Goal: Task Accomplishment & Management: Manage account settings

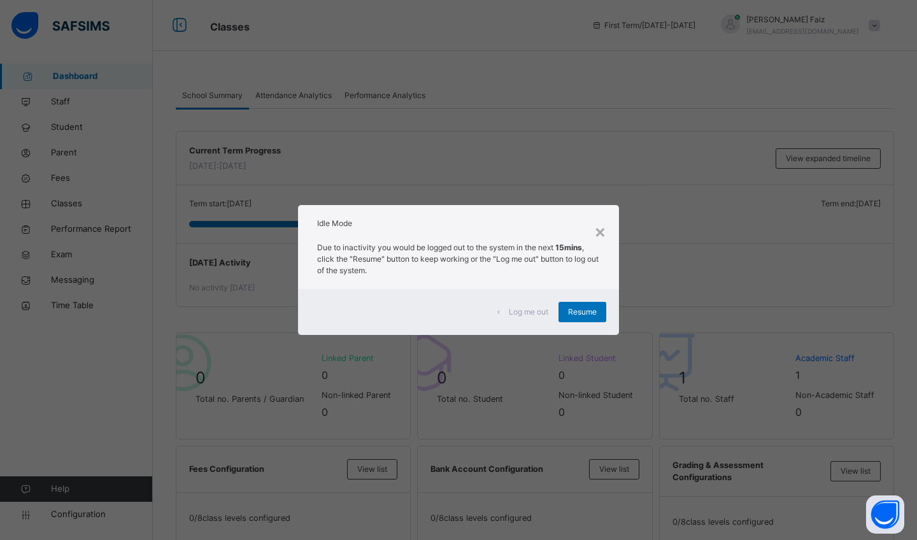
scroll to position [823, 0]
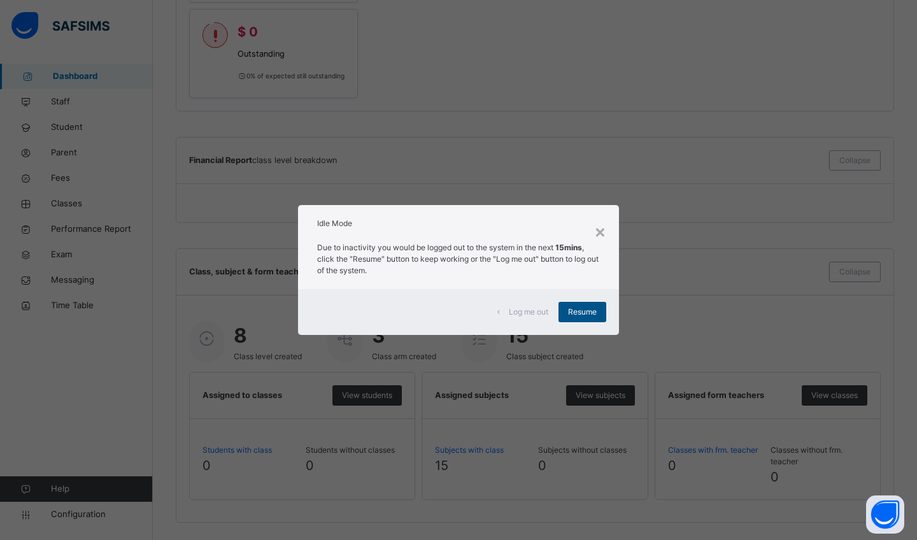
click at [578, 310] on span "Resume" at bounding box center [582, 311] width 29 height 11
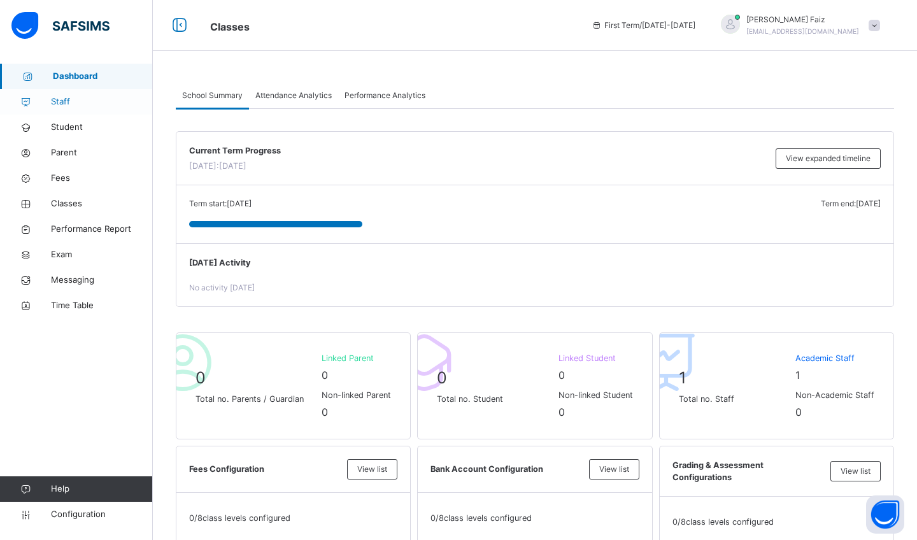
scroll to position [0, 0]
click at [93, 101] on span "Staff" at bounding box center [102, 102] width 102 height 13
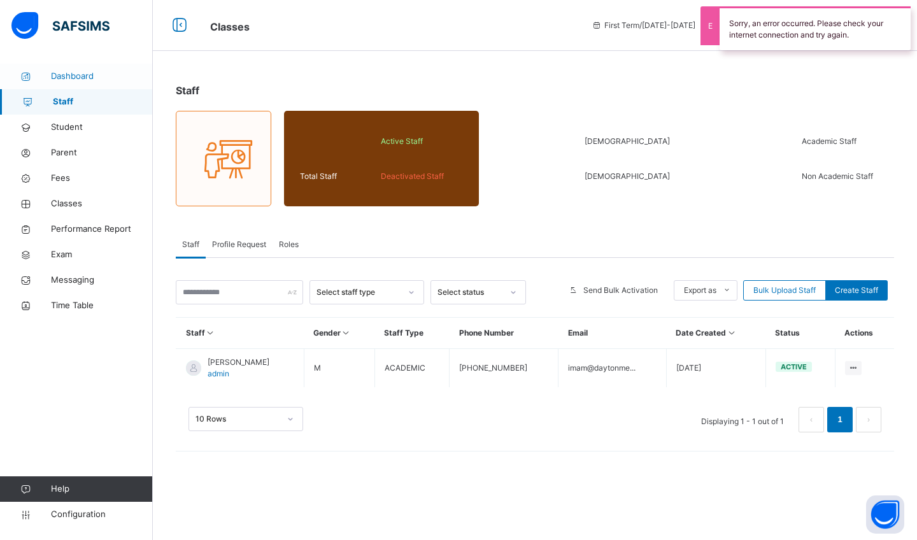
click at [90, 78] on span "Dashboard" at bounding box center [102, 76] width 102 height 13
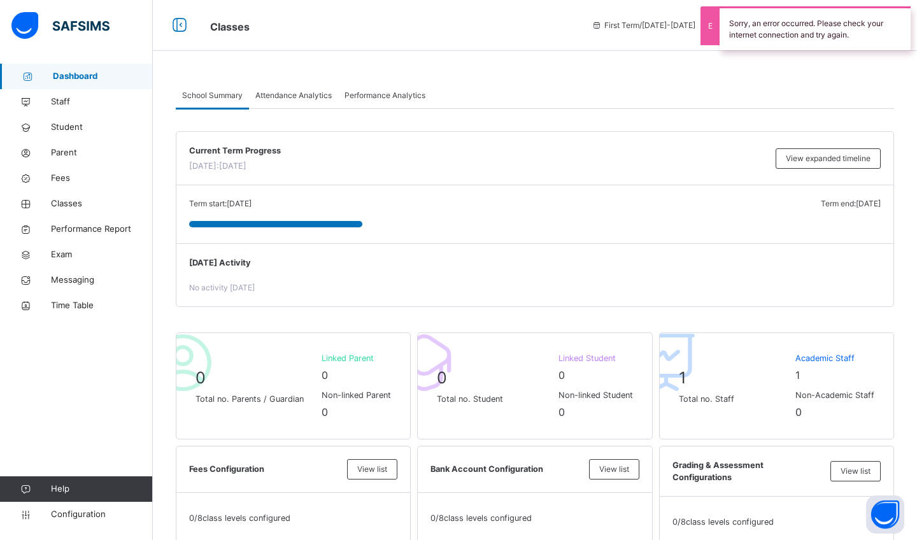
click at [612, 149] on span "Current Term Progress" at bounding box center [479, 151] width 580 height 12
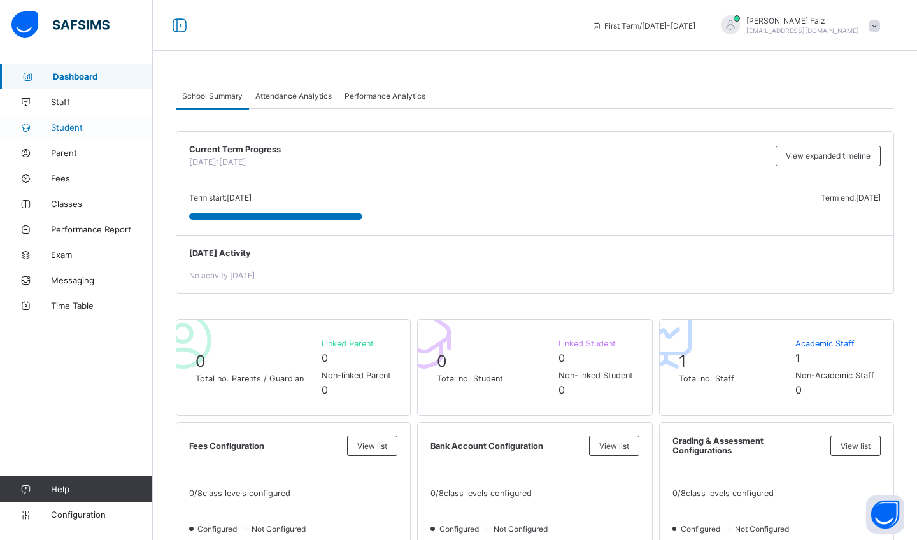
scroll to position [8, 0]
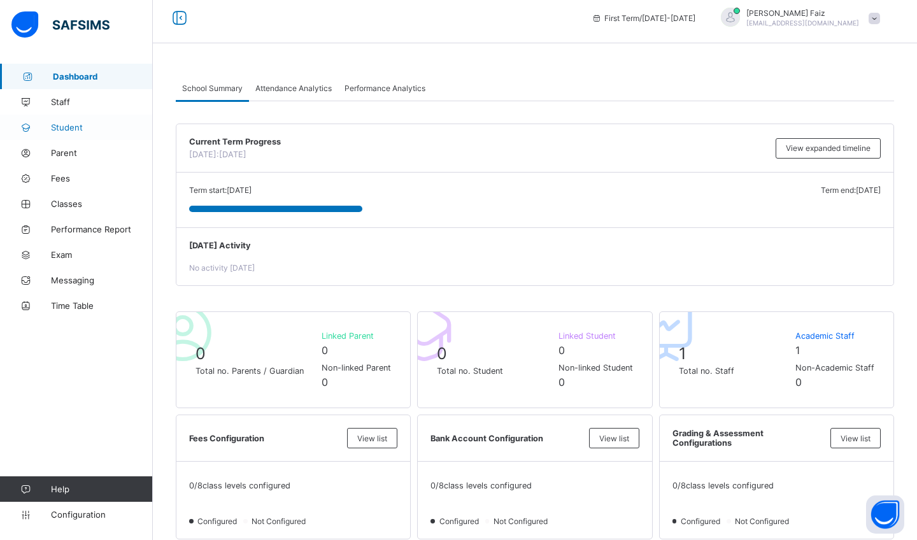
click at [67, 129] on span "Student" at bounding box center [102, 127] width 102 height 10
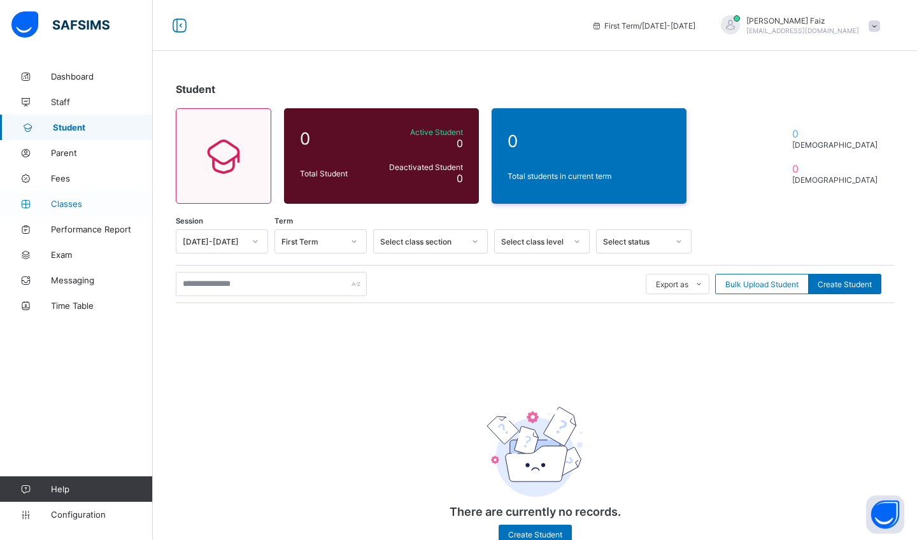
click at [78, 201] on span "Classes" at bounding box center [102, 204] width 102 height 10
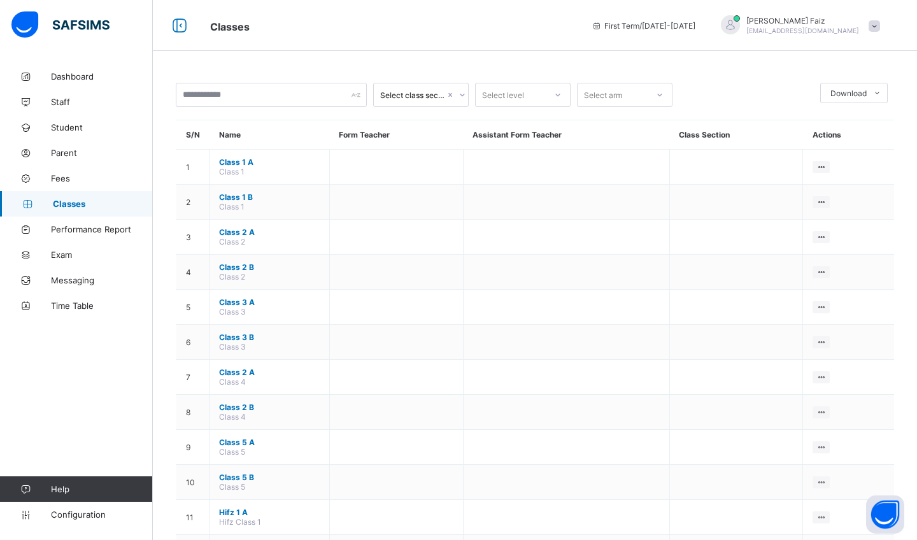
click at [874, 28] on span at bounding box center [874, 25] width 11 height 11
click at [690, 65] on div "Select class section Select level Select arm Download Pdf Report Excel Report S…" at bounding box center [535, 403] width 765 height 679
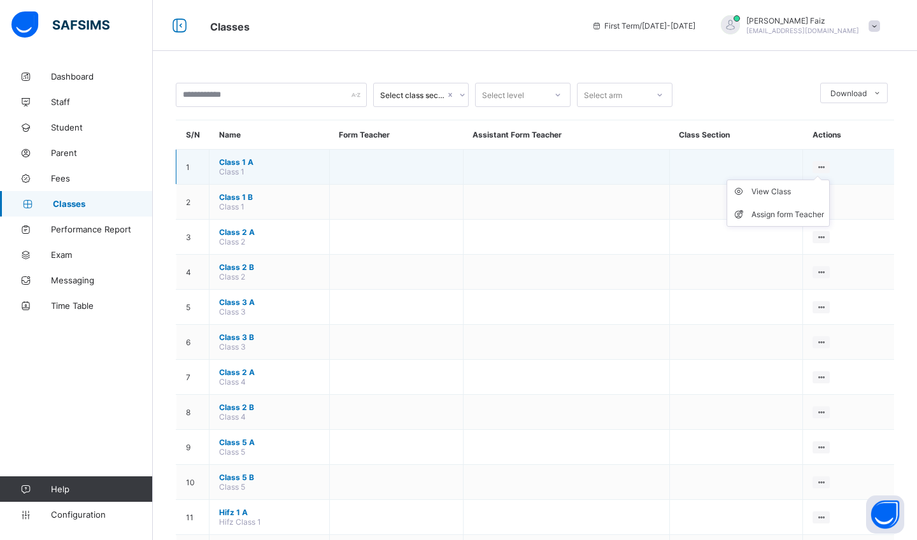
click at [821, 180] on ul "View Class Assign form Teacher" at bounding box center [778, 203] width 103 height 47
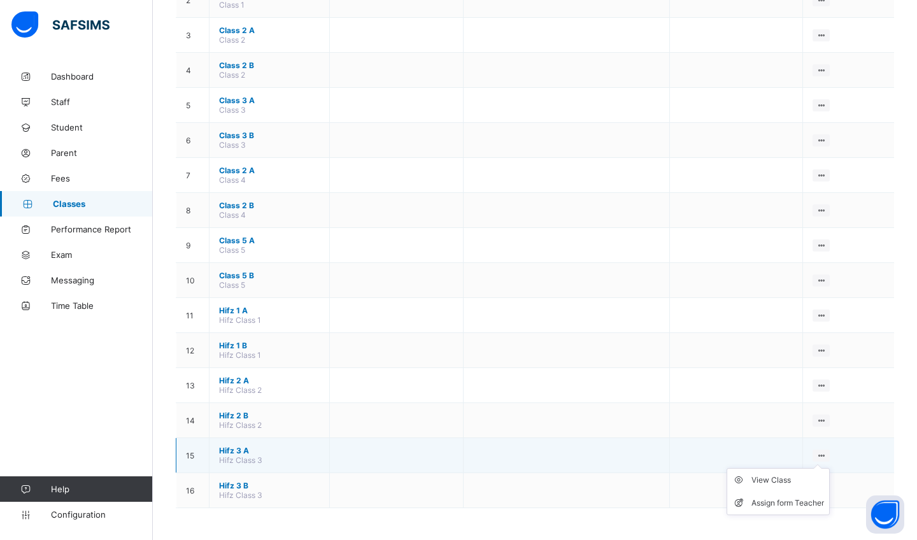
scroll to position [202, 0]
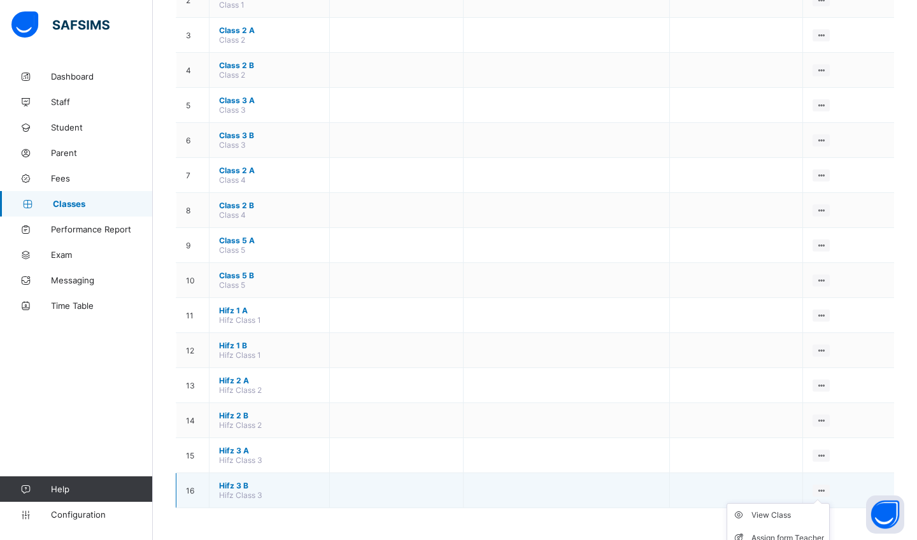
click at [823, 503] on ul "View Class Assign form Teacher" at bounding box center [778, 526] width 103 height 47
click at [793, 513] on div "View Class" at bounding box center [788, 515] width 73 height 13
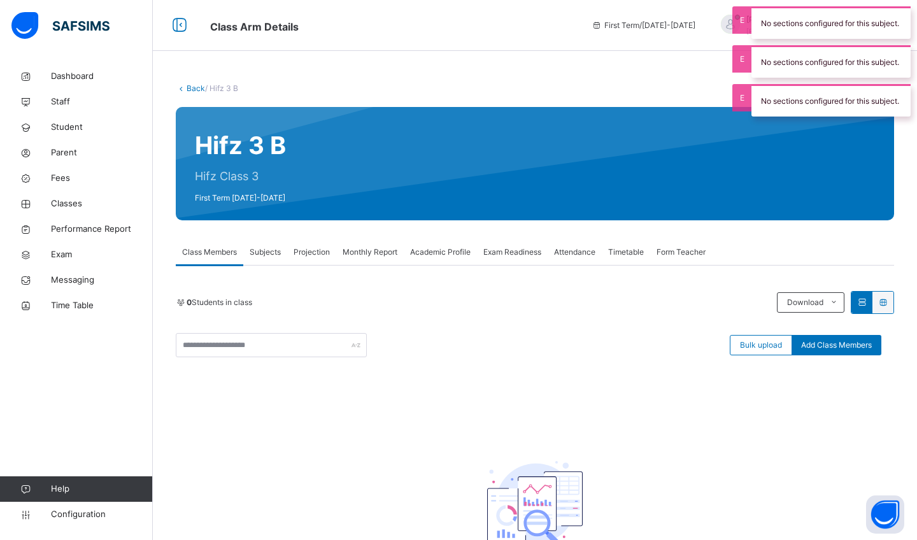
click at [828, 100] on div "No sections configured for this subject." at bounding box center [831, 100] width 159 height 32
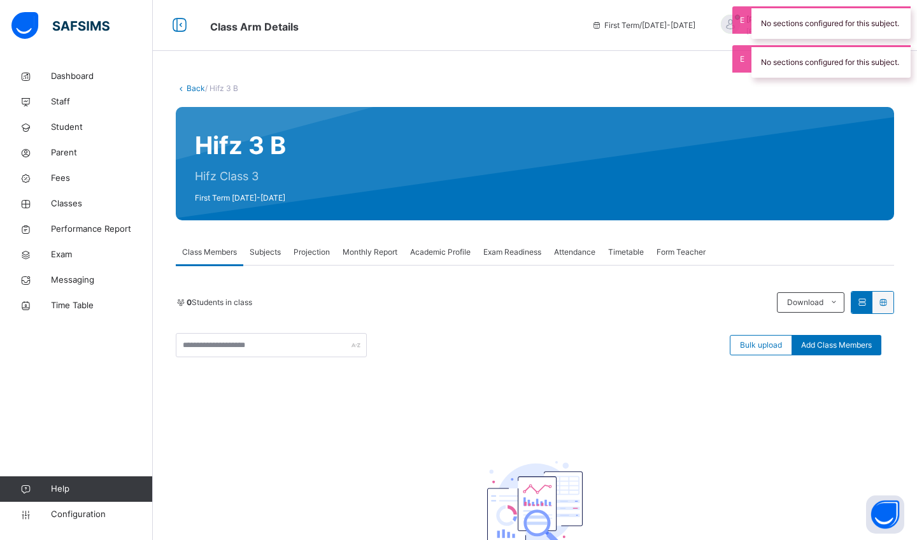
click at [815, 69] on div "No sections configured for this subject." at bounding box center [831, 61] width 159 height 32
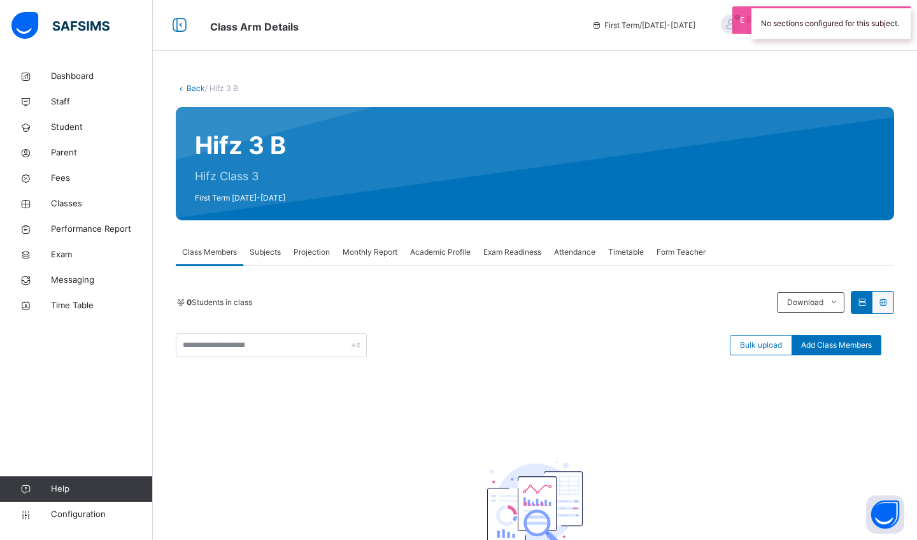
click at [802, 22] on div "No sections configured for this subject." at bounding box center [831, 22] width 159 height 32
click at [876, 21] on span at bounding box center [874, 25] width 11 height 11
click at [521, 68] on div "Back / Hifz 3 B Hifz 3 B Hifz Class 3 First Term 2025-2026 Class Members Subjec…" at bounding box center [535, 352] width 765 height 576
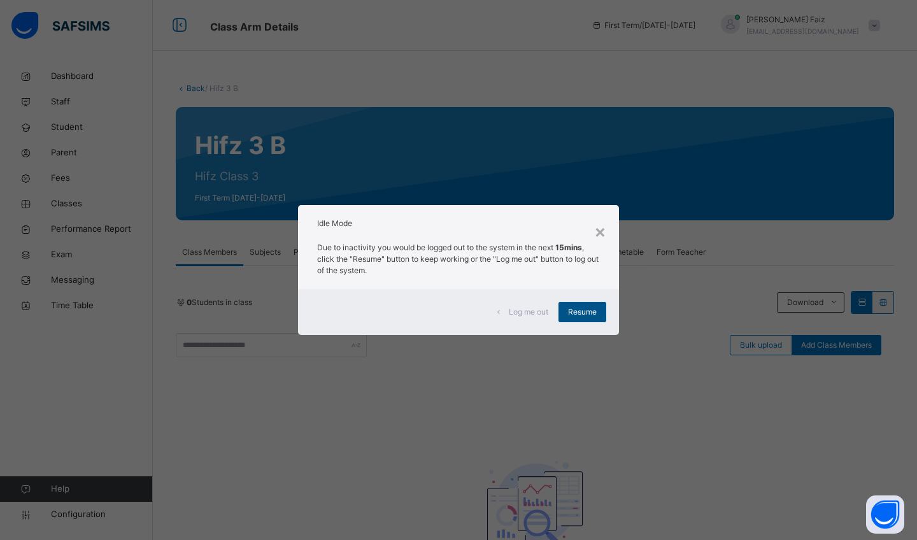
click at [575, 310] on span "Resume" at bounding box center [582, 311] width 29 height 11
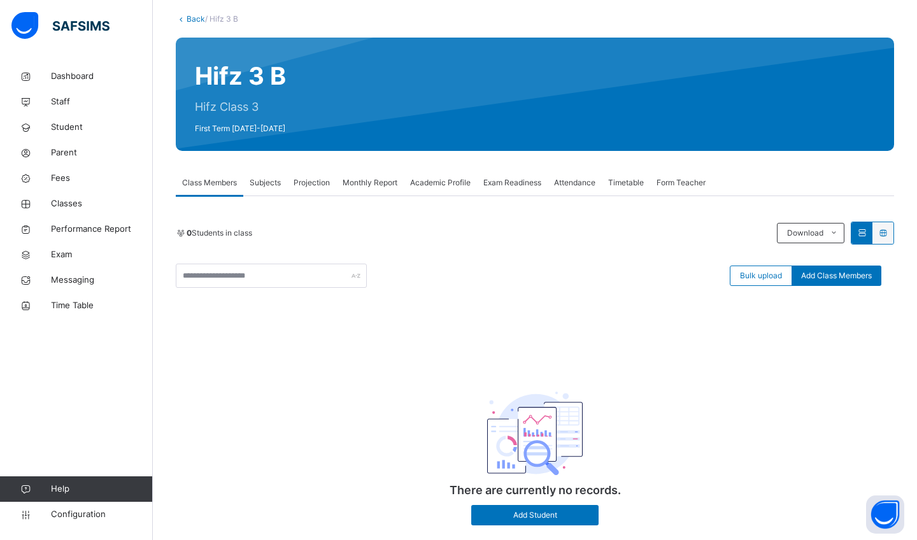
scroll to position [81, 0]
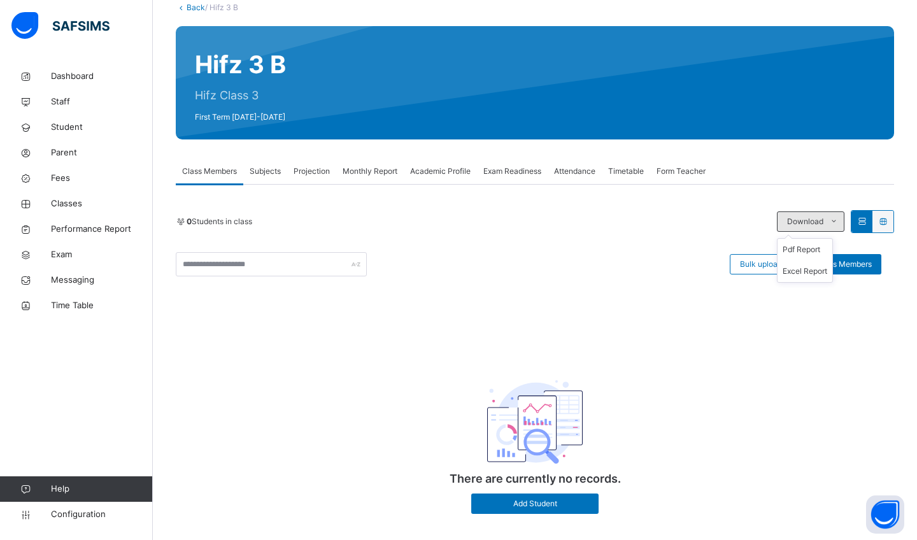
click at [839, 220] on span at bounding box center [834, 222] width 20 height 20
click at [493, 262] on div "Bulk upload Add Class Members" at bounding box center [535, 264] width 719 height 24
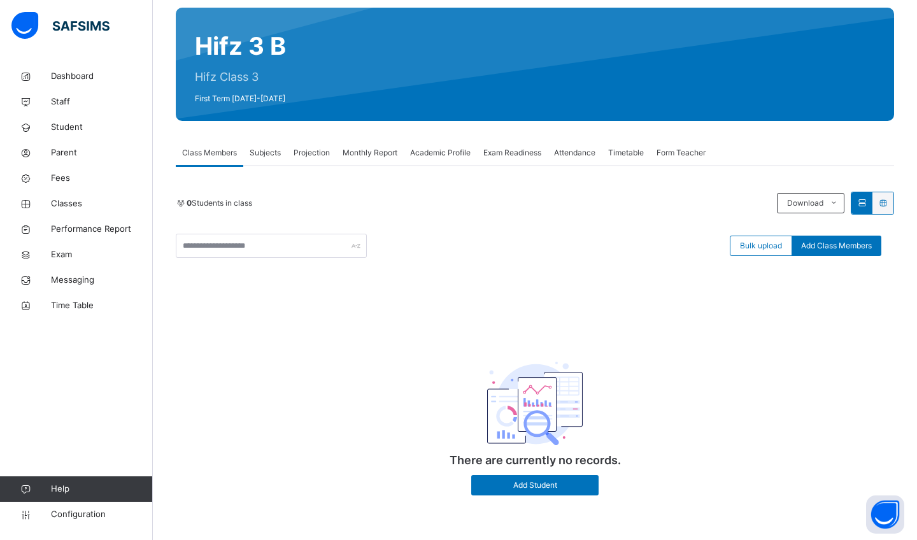
scroll to position [99, 0]
click at [880, 514] on button "Open asap" at bounding box center [885, 515] width 38 height 38
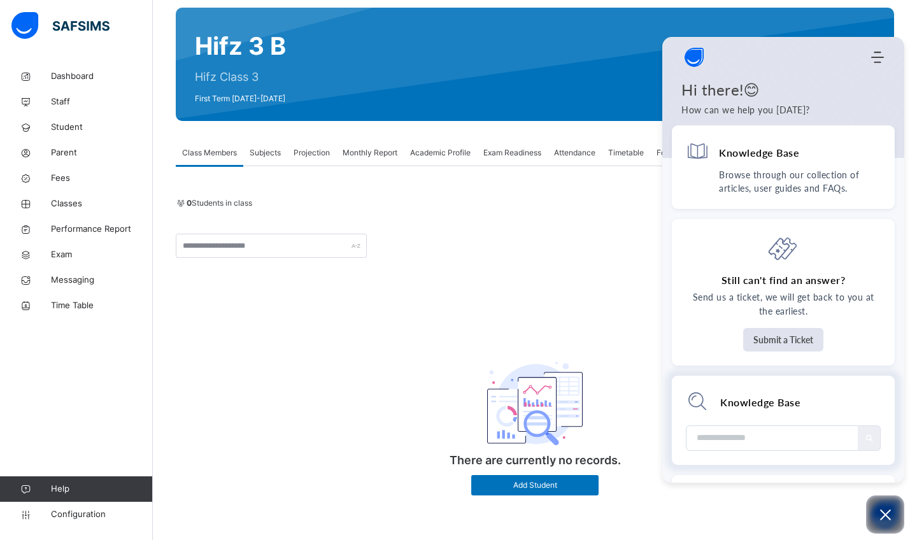
click at [776, 444] on input "Module search widget" at bounding box center [773, 438] width 153 height 24
type input "**********"
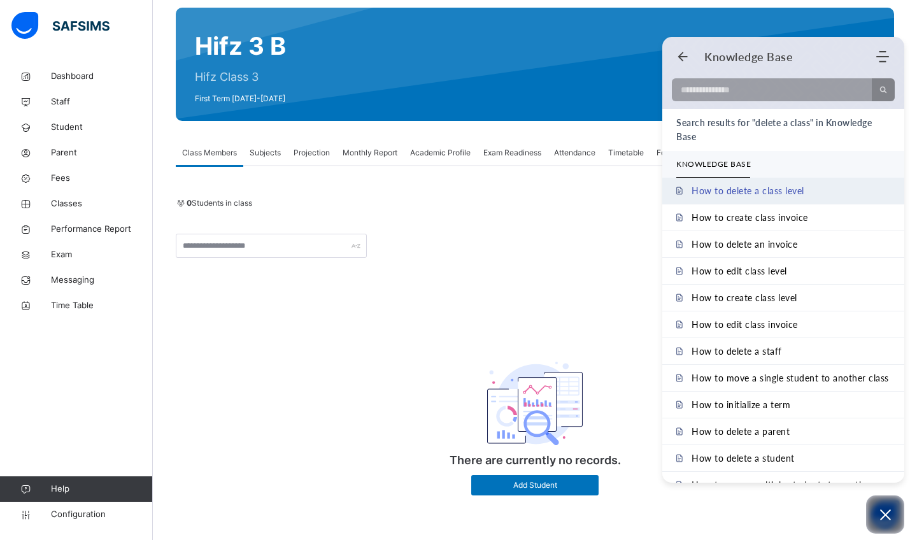
click at [749, 192] on span "How to delete a class level" at bounding box center [748, 190] width 113 height 11
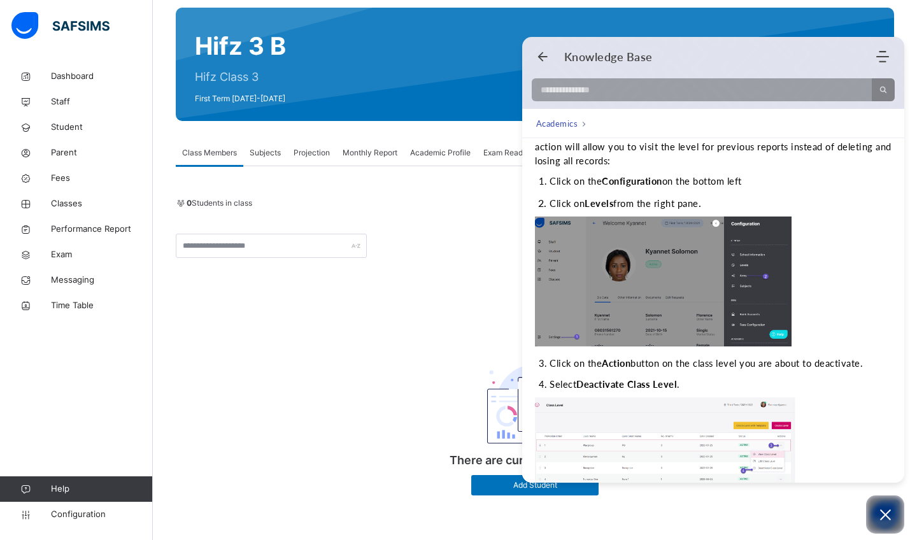
scroll to position [112, 0]
click at [76, 522] on link "Configuration" at bounding box center [76, 514] width 152 height 25
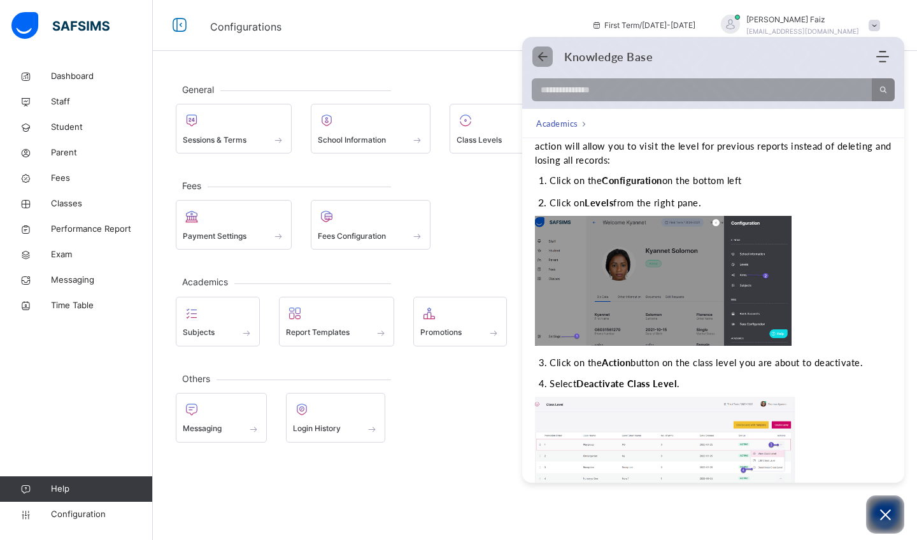
click at [543, 55] on icon "Back" at bounding box center [542, 56] width 13 height 13
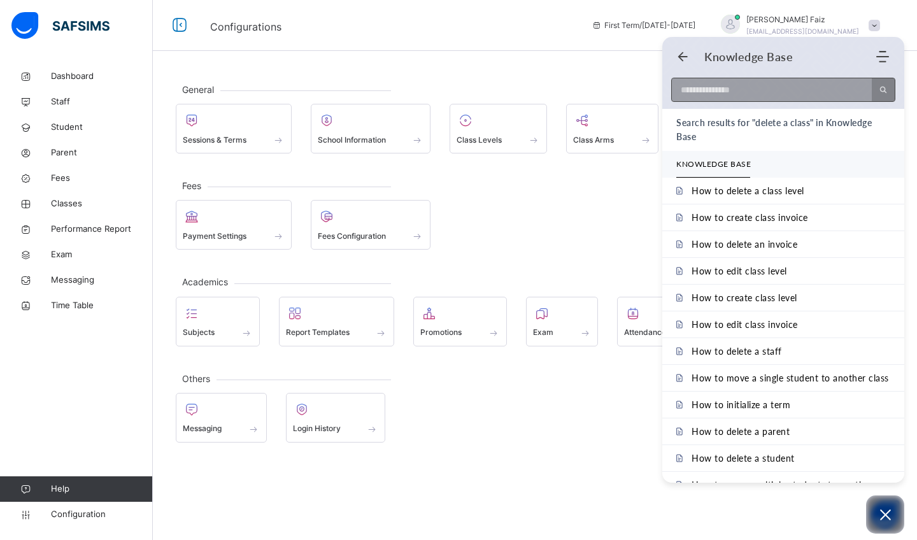
drag, startPoint x: 800, startPoint y: 53, endPoint x: 773, endPoint y: 85, distance: 41.2
click at [773, 85] on header "Welcome to SAFSIMS AI Knowledge Base Home Knowledge Base Submit Ticket How to d…" at bounding box center [784, 73] width 242 height 72
click at [887, 57] on icon "Modules Menu" at bounding box center [883, 56] width 13 height 13
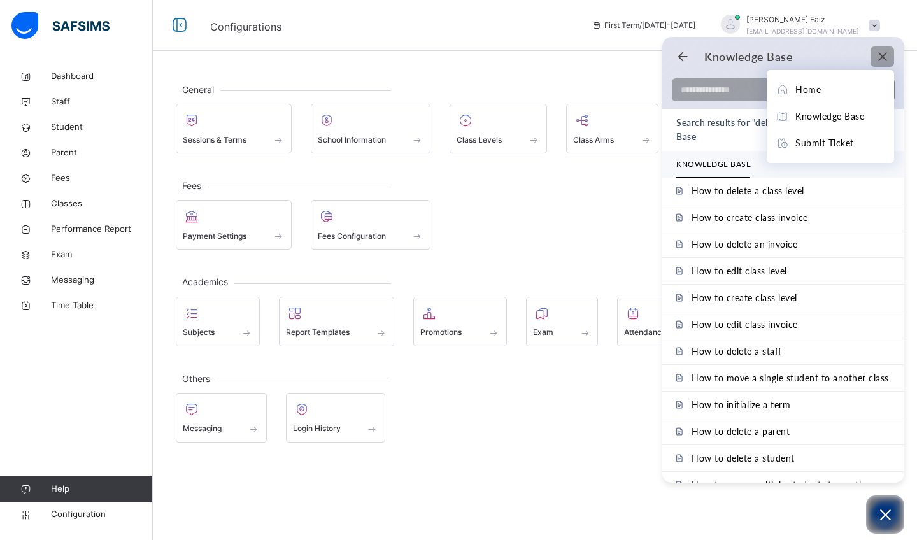
click at [884, 57] on icon "Modules Menu" at bounding box center [883, 56] width 13 height 13
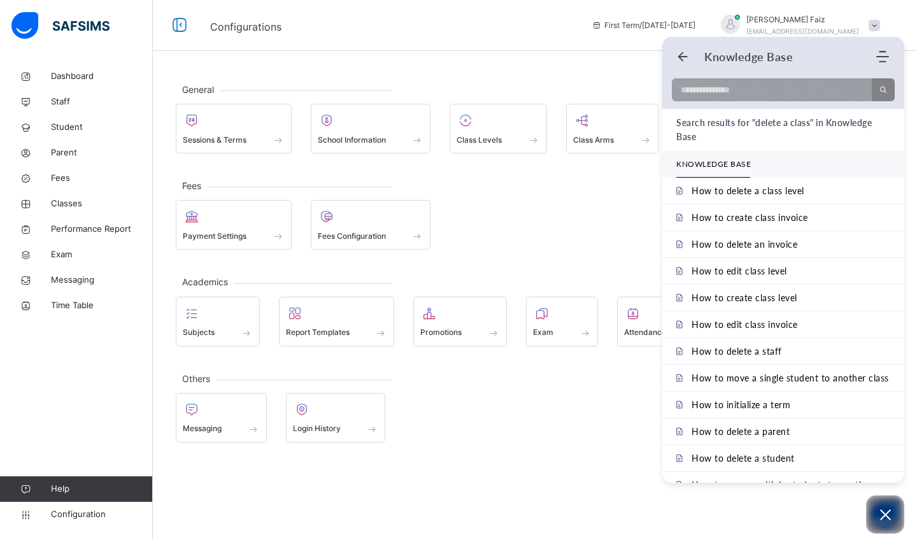
click at [619, 50] on div "Configurations First Term / 2025-2026 Baseer Faiz imam@daytonmercy.org" at bounding box center [458, 25] width 917 height 51
click at [879, 506] on button "Open asap" at bounding box center [885, 515] width 38 height 38
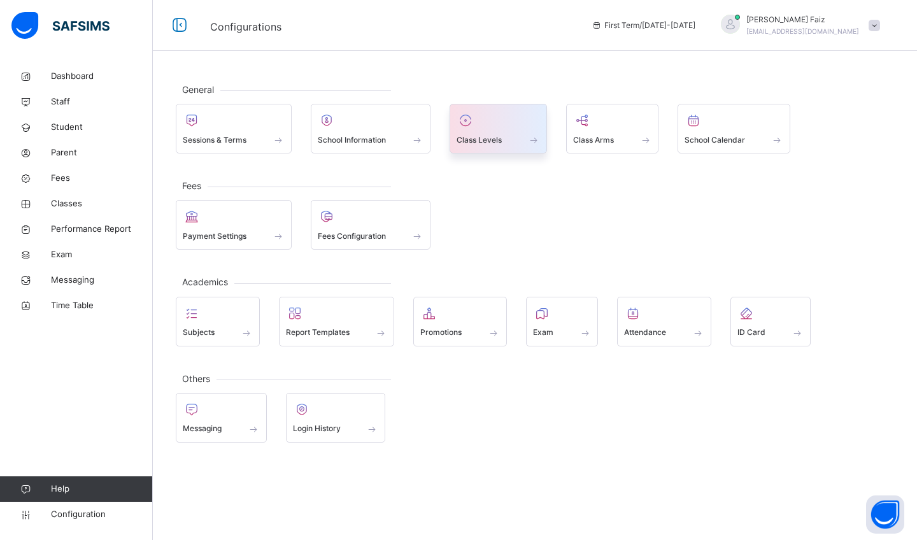
click at [518, 143] on div "Class Levels" at bounding box center [498, 139] width 83 height 13
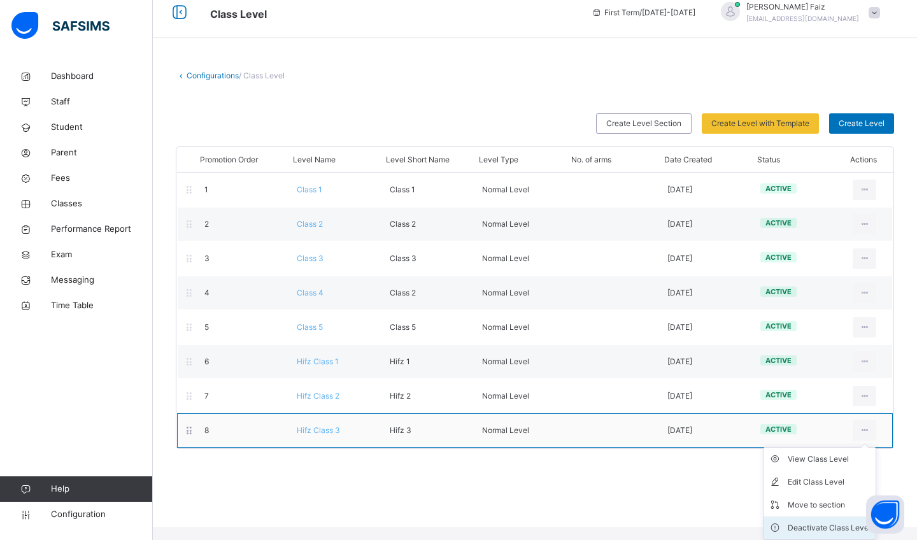
scroll to position [13, 0]
click at [840, 527] on div "Deactivate Class Level" at bounding box center [829, 528] width 83 height 13
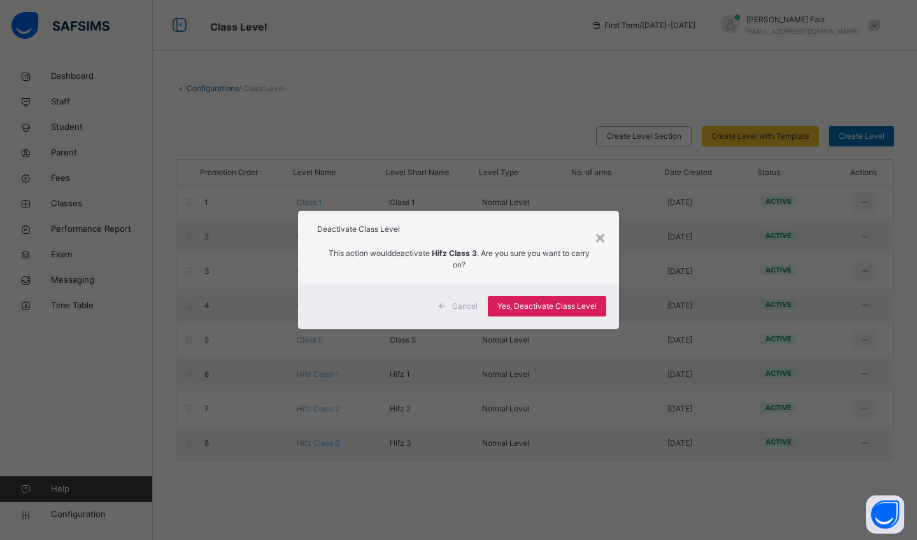
scroll to position [0, 0]
click at [600, 234] on div "×" at bounding box center [600, 237] width 12 height 27
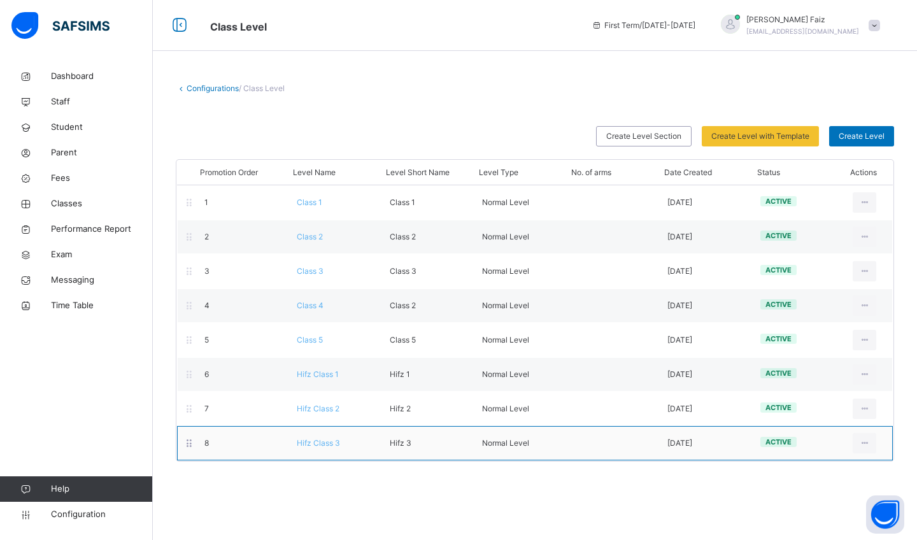
click at [875, 432] on div "8 Hifz Class 3 Hifz 3 Normal Level 2025-09-27 active View Class Level Edit Clas…" at bounding box center [535, 443] width 716 height 34
click at [858, 460] on ul "View Class Level Edit Class Level Move to section Deactivate Class Level" at bounding box center [819, 506] width 113 height 93
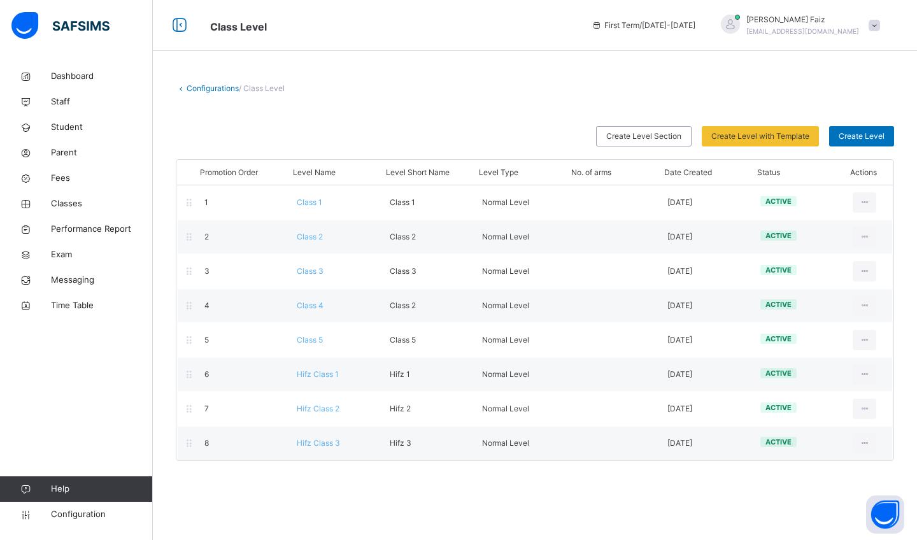
click at [582, 494] on div "Configurations / Class Level Create Level Section Create Level with Template Se…" at bounding box center [535, 270] width 765 height 540
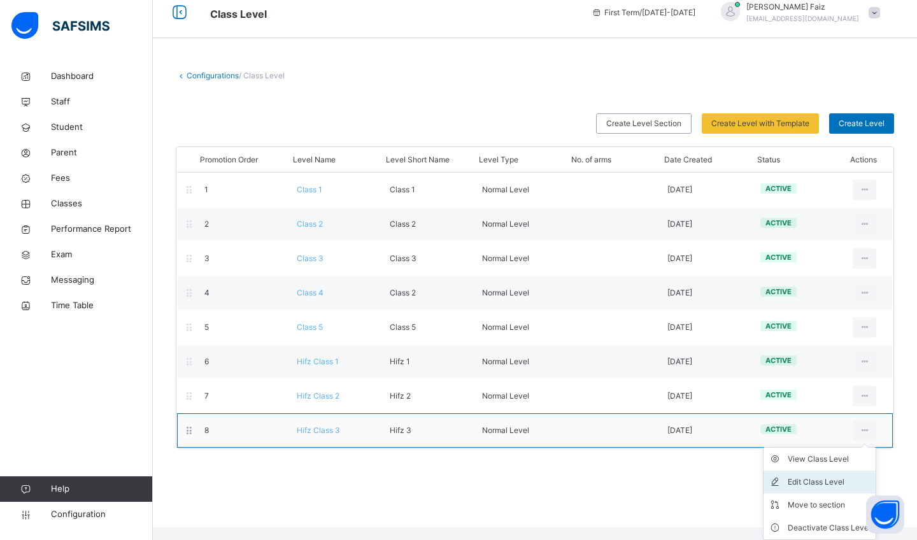
scroll to position [13, 0]
click at [838, 478] on div "Edit Class Level" at bounding box center [829, 482] width 83 height 13
type input "**********"
type input "******"
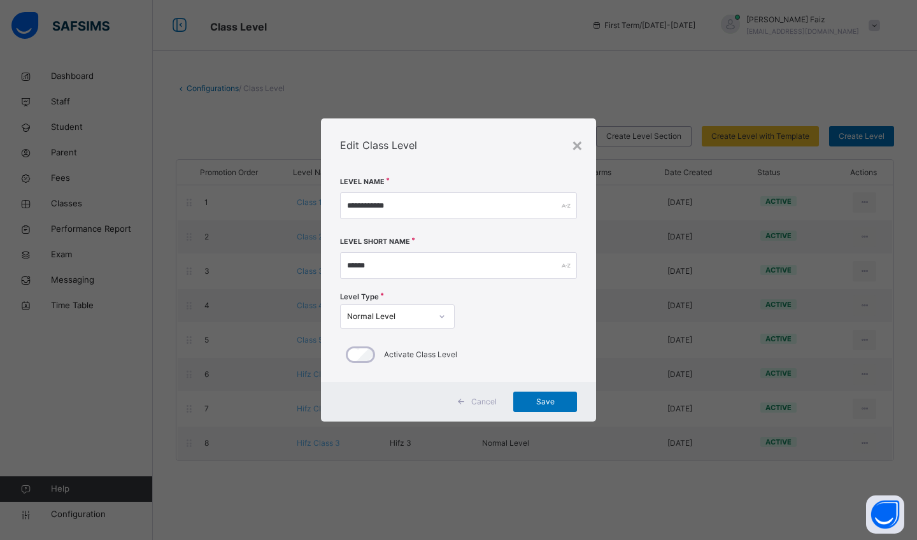
scroll to position [0, 0]
click at [566, 148] on div "Edit Class Level" at bounding box center [458, 146] width 275 height 54
click at [573, 148] on div "×" at bounding box center [577, 144] width 12 height 27
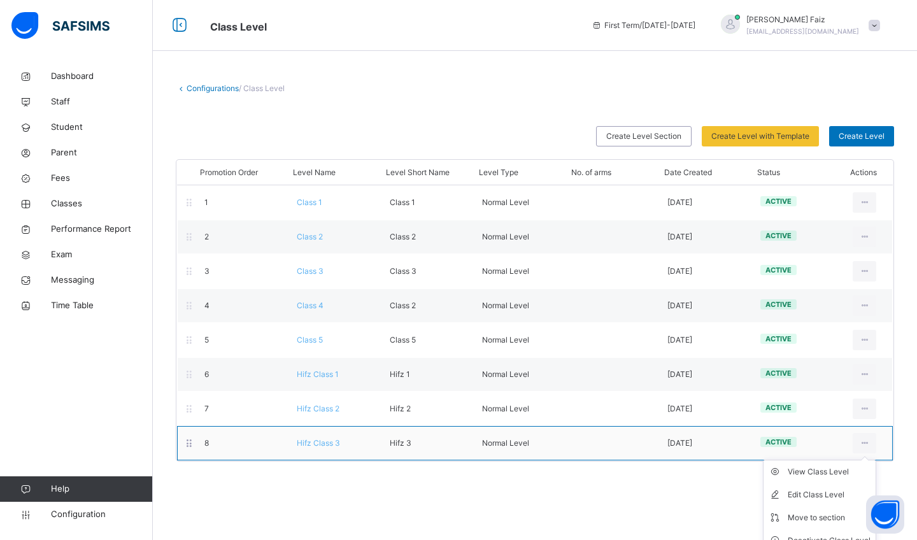
click at [866, 460] on ul "View Class Level Edit Class Level Move to section Deactivate Class Level" at bounding box center [819, 506] width 113 height 93
click at [870, 460] on ul "View Class Level Edit Class Level Move to section Deactivate Class Level" at bounding box center [819, 506] width 113 height 93
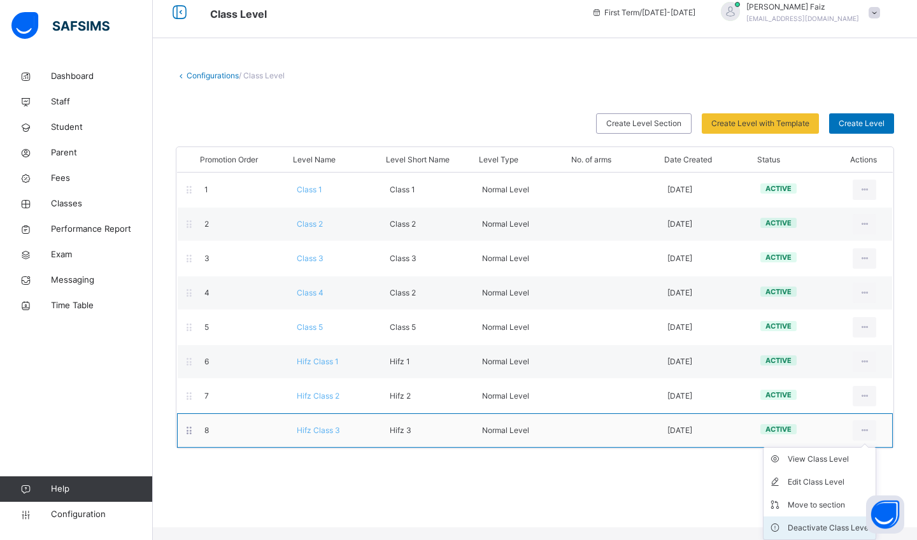
scroll to position [13, 0]
click at [801, 529] on div "Deactivate Class Level" at bounding box center [829, 528] width 83 height 13
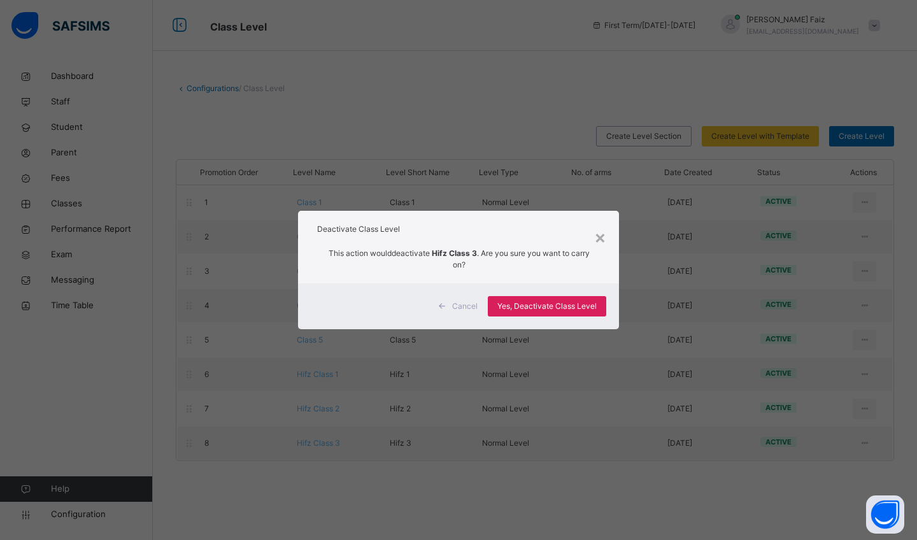
scroll to position [0, 0]
click at [557, 305] on span "Yes, Deactivate Class Level" at bounding box center [547, 306] width 99 height 11
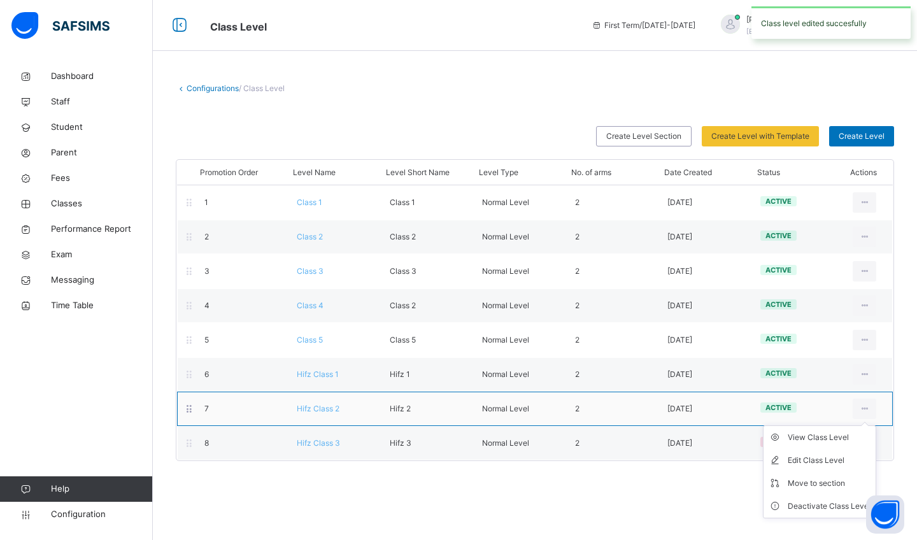
click at [863, 426] on ul "View Class Level Edit Class Level Move to section Deactivate Class Level" at bounding box center [819, 472] width 113 height 93
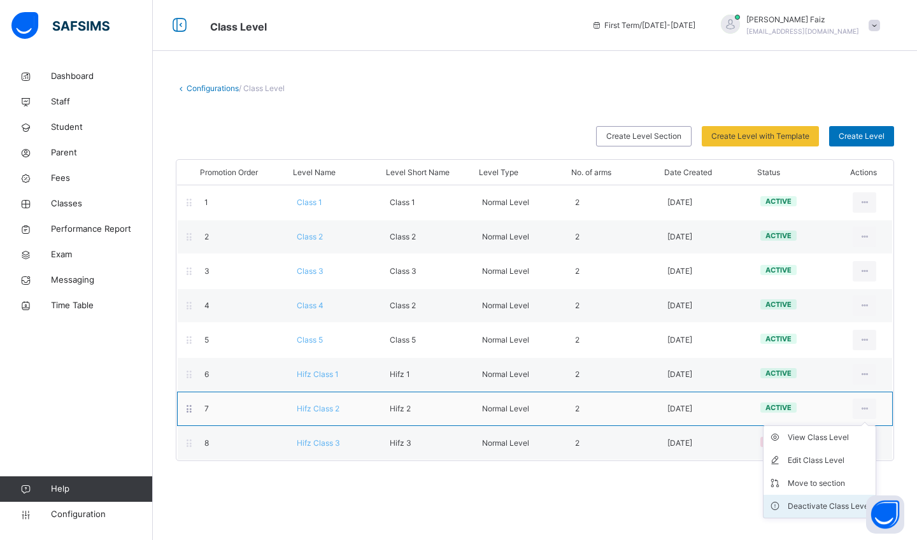
click at [815, 500] on div "Deactivate Class Level" at bounding box center [829, 506] width 83 height 13
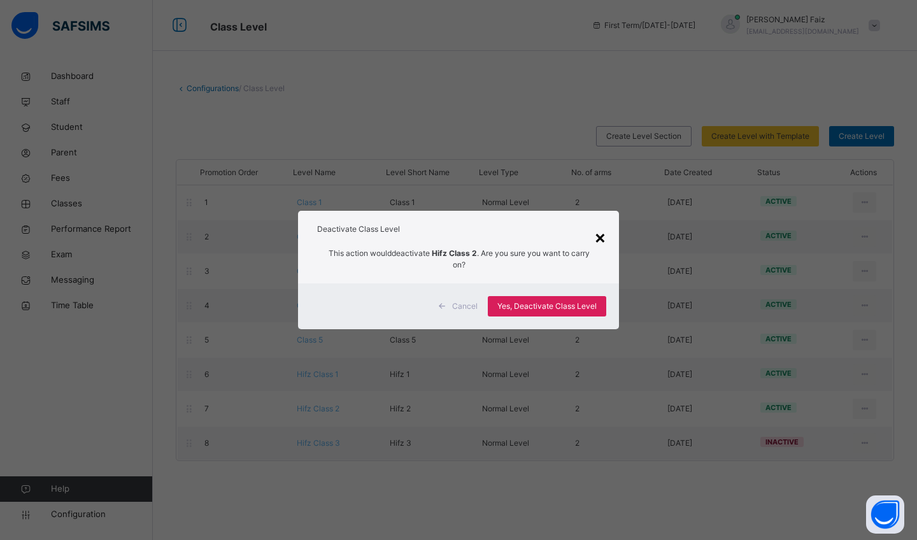
click at [600, 236] on div "×" at bounding box center [600, 237] width 12 height 27
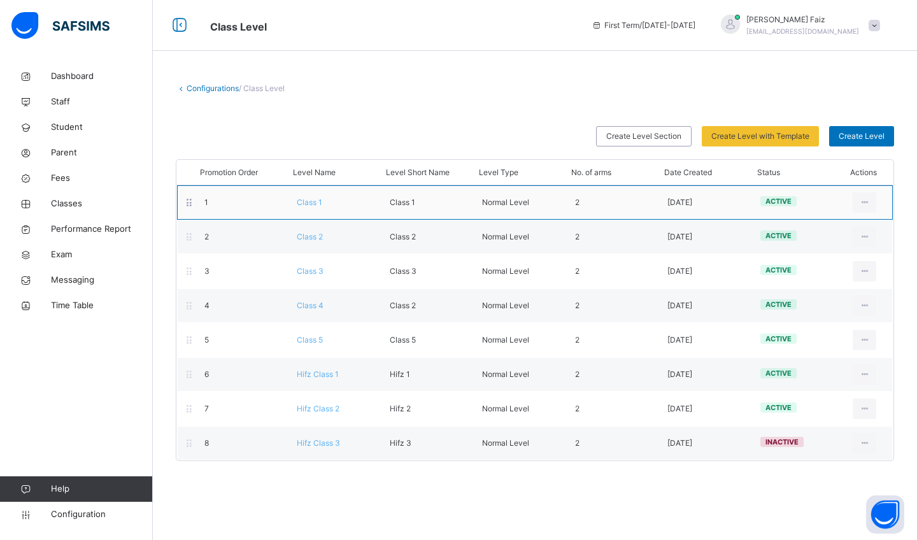
click at [312, 201] on span "Class 1" at bounding box center [309, 203] width 25 height 10
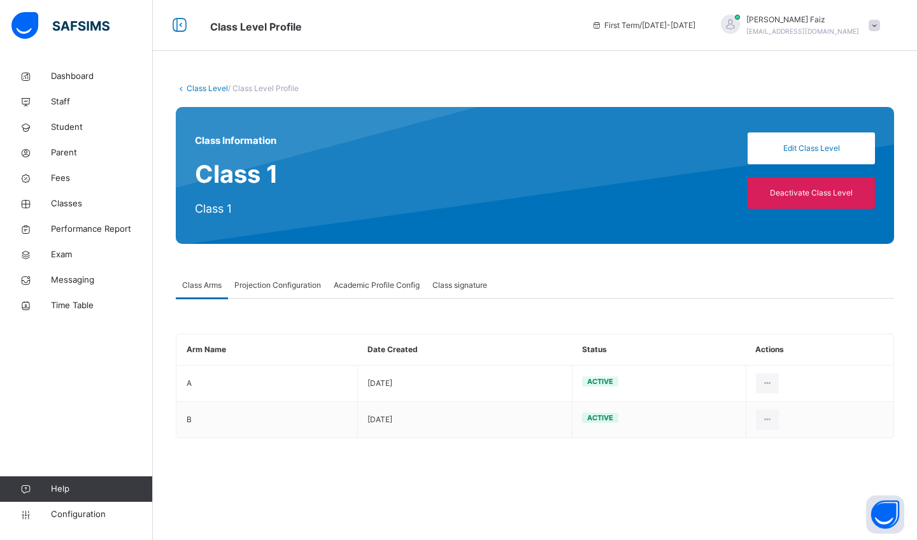
click at [187, 87] on link "Class Level" at bounding box center [207, 88] width 41 height 10
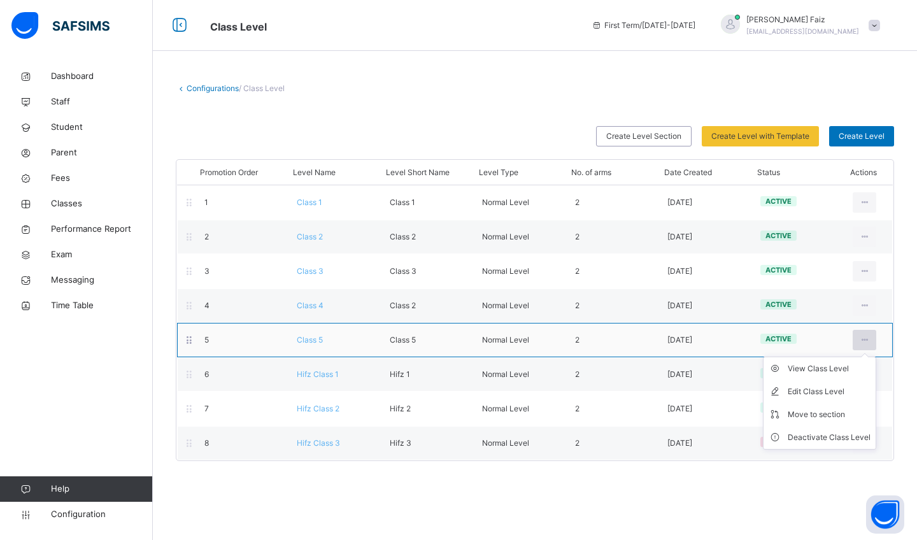
click at [870, 341] on div at bounding box center [865, 340] width 24 height 20
click at [825, 445] on li "Deactivate Class Level" at bounding box center [820, 437] width 112 height 23
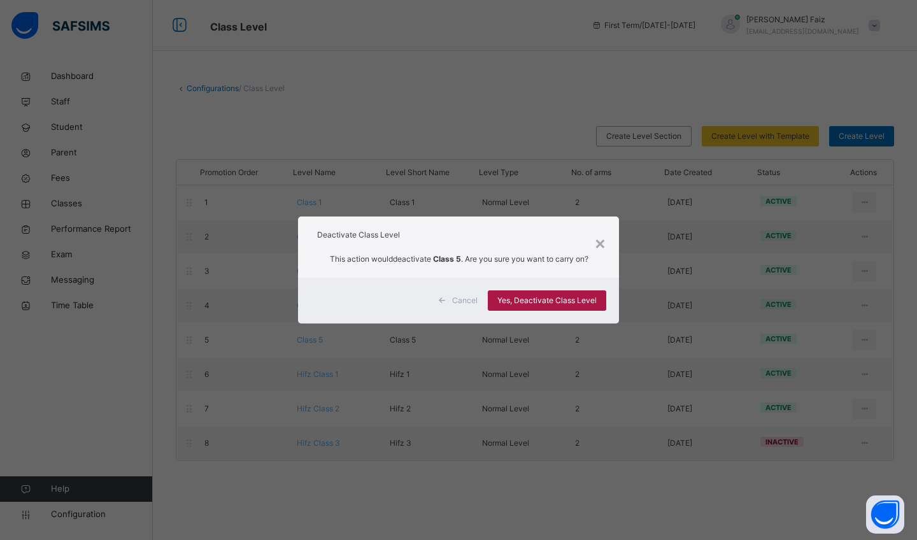
click at [558, 294] on div "Yes, Deactivate Class Level" at bounding box center [547, 301] width 119 height 20
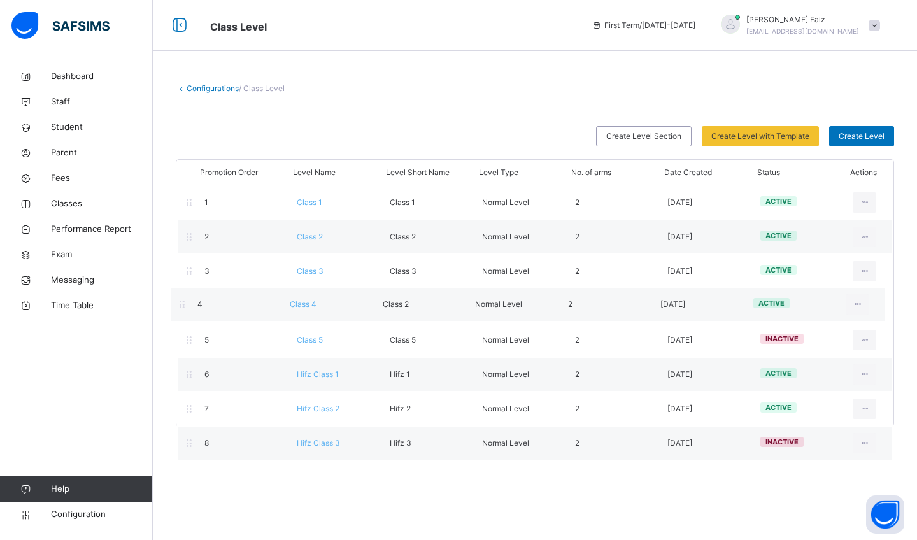
drag, startPoint x: 408, startPoint y: 306, endPoint x: 399, endPoint y: 313, distance: 10.8
click at [399, 312] on div "Promotion Order Level Name Level Short Name Level Type No. of arms Date Created…" at bounding box center [535, 293] width 719 height 268
click at [399, 313] on div "4 Class 4 Class 2 Normal Level 2 2025-09-27 active View Class Level Edit Class …" at bounding box center [535, 306] width 716 height 34
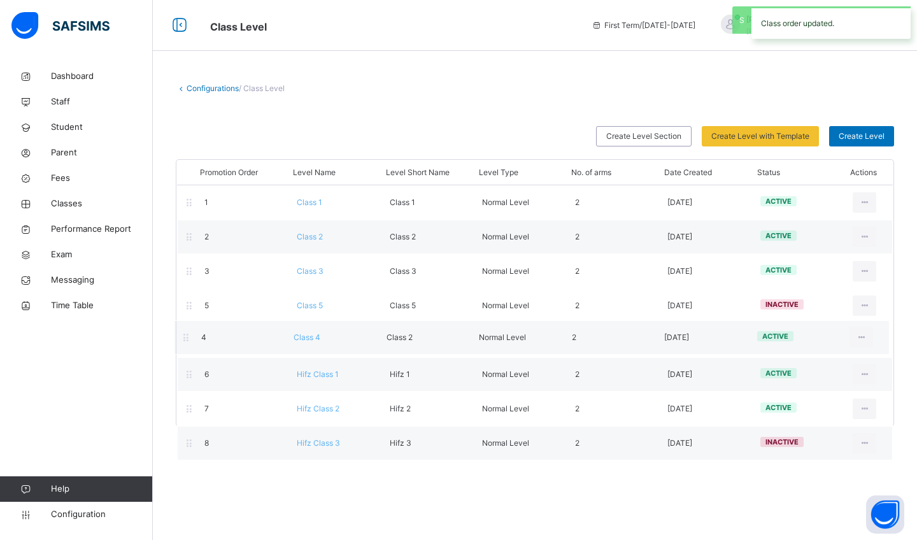
drag, startPoint x: 401, startPoint y: 305, endPoint x: 398, endPoint y: 340, distance: 35.8
click at [398, 340] on div "Promotion Order Level Name Level Short Name Level Type No. of arms Date Created…" at bounding box center [535, 293] width 719 height 268
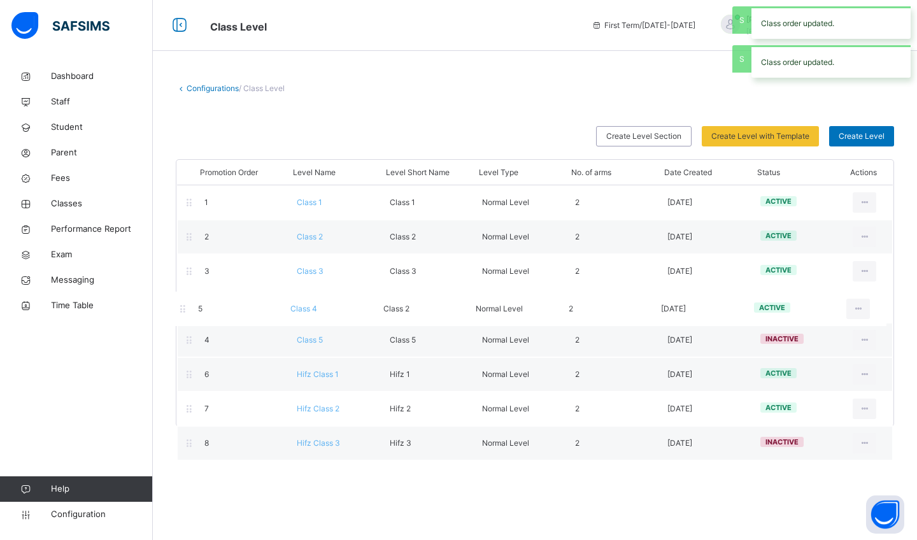
drag, startPoint x: 415, startPoint y: 340, endPoint x: 408, endPoint y: 304, distance: 36.4
click at [408, 304] on div "Promotion Order Level Name Level Short Name Level Type No. of arms Date Created…" at bounding box center [535, 293] width 719 height 268
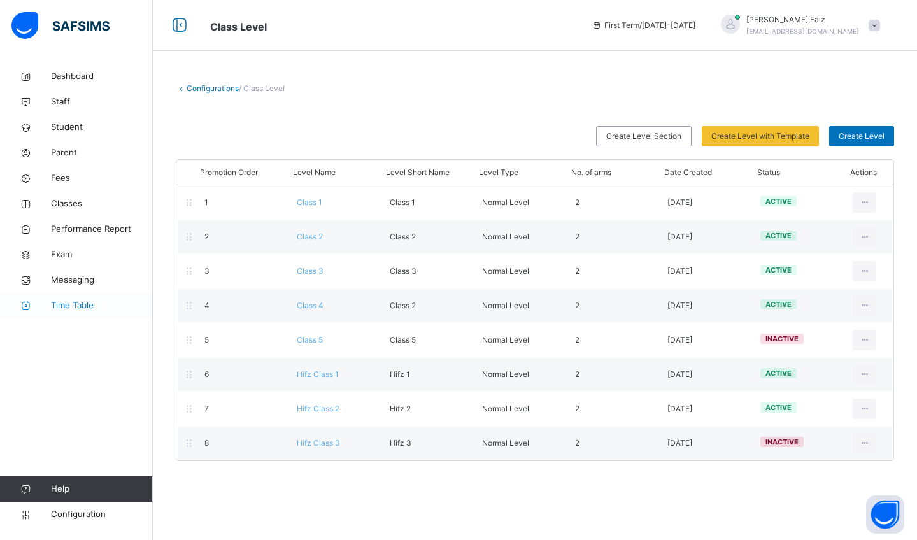
click at [76, 303] on span "Time Table" at bounding box center [102, 305] width 102 height 13
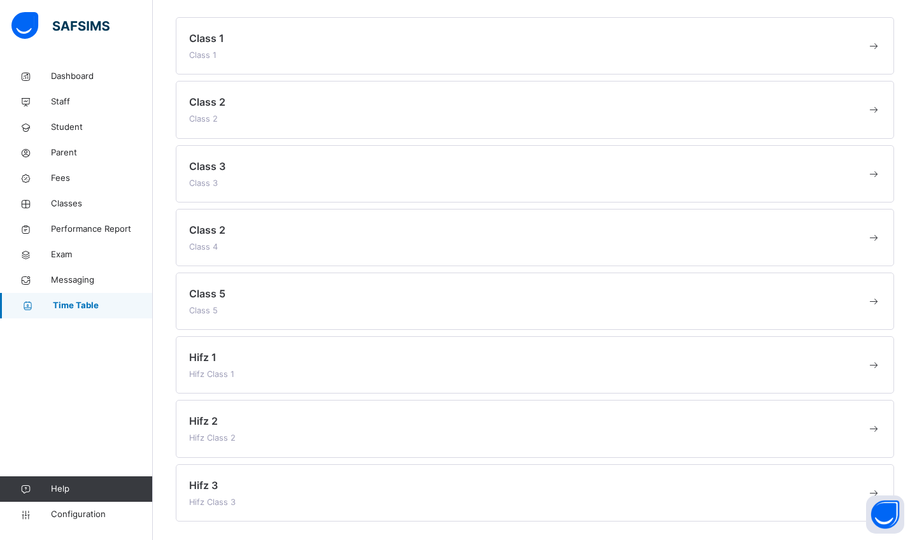
scroll to position [113, 0]
click at [873, 488] on span at bounding box center [874, 493] width 14 height 13
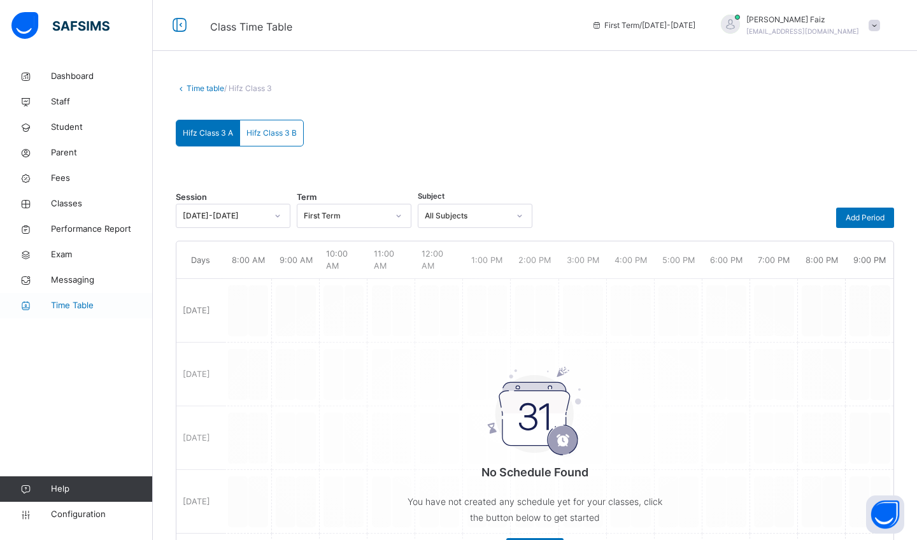
click at [82, 305] on span "Time Table" at bounding box center [102, 305] width 102 height 13
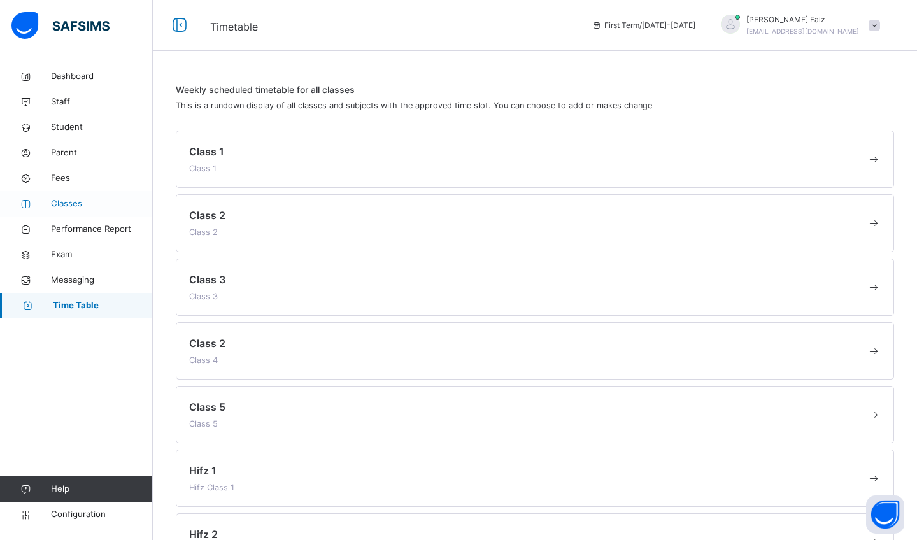
click at [91, 210] on link "Classes" at bounding box center [76, 203] width 153 height 25
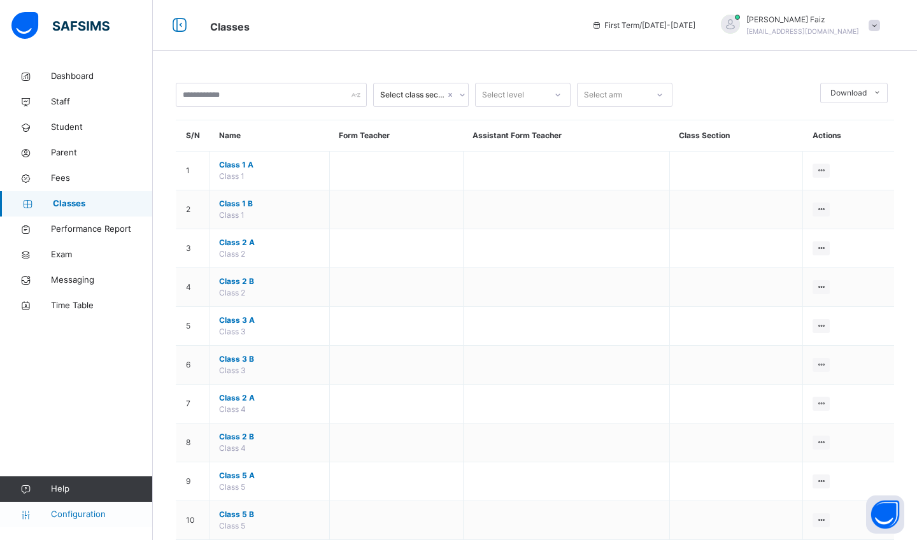
click at [89, 514] on span "Configuration" at bounding box center [101, 514] width 101 height 13
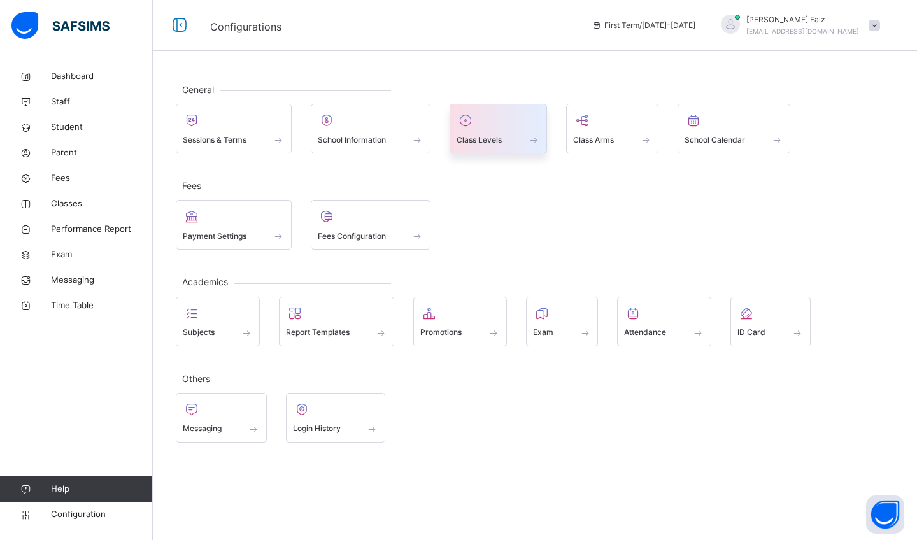
click at [503, 124] on div at bounding box center [498, 120] width 83 height 19
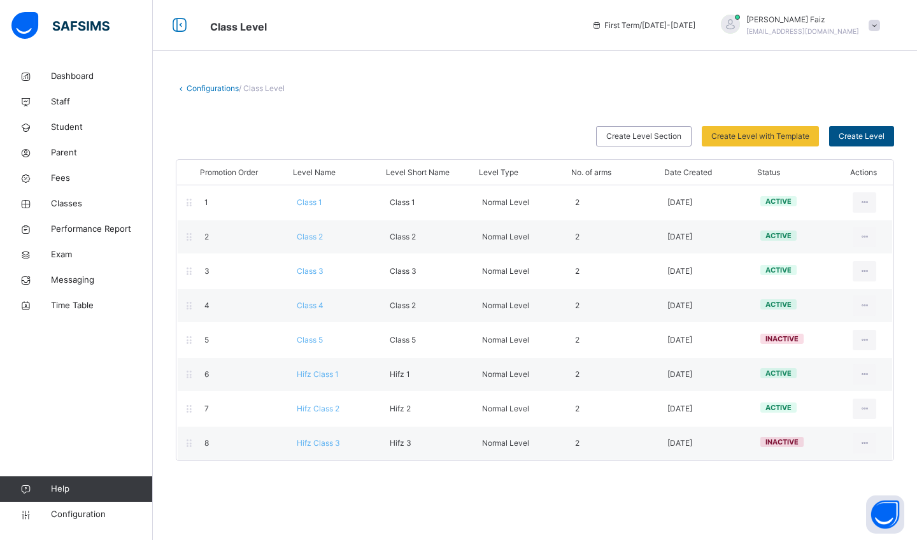
click at [884, 140] on span "Create Level" at bounding box center [862, 136] width 46 height 11
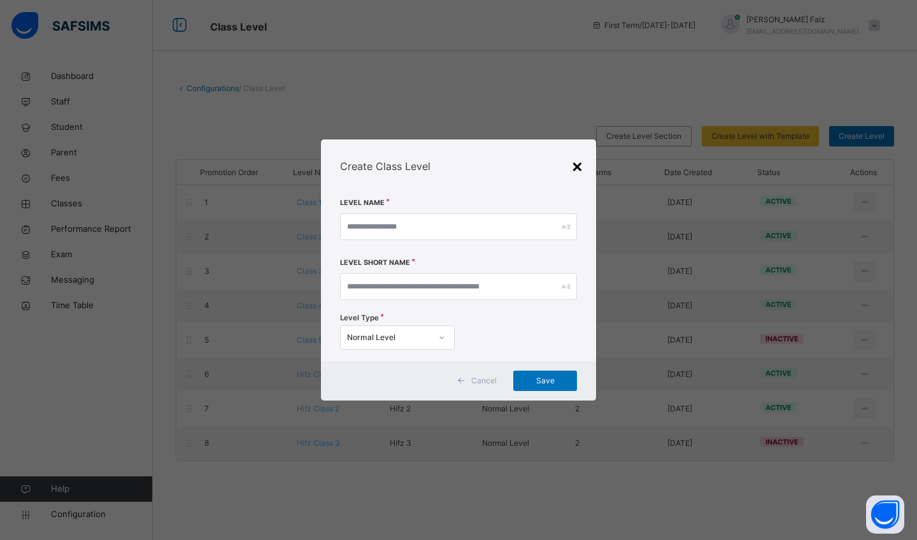
click at [580, 165] on div "×" at bounding box center [577, 165] width 12 height 27
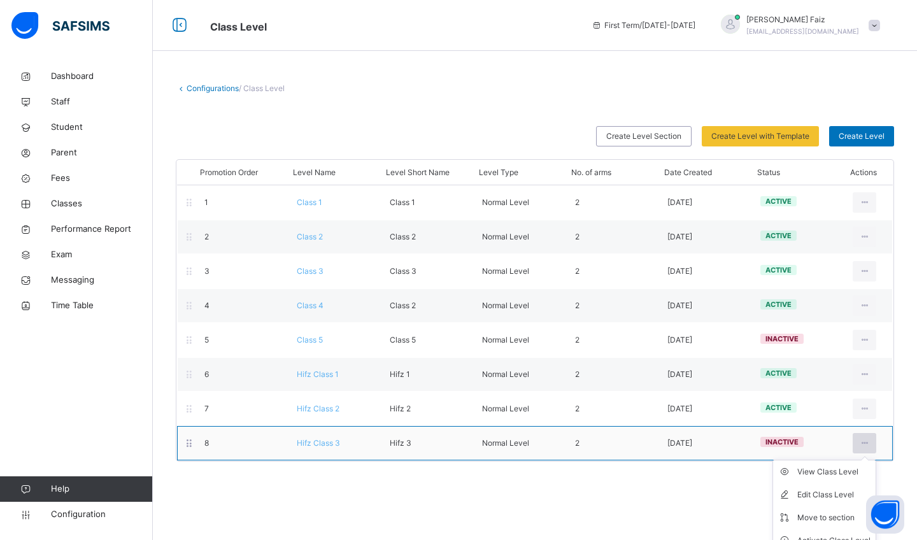
click at [871, 442] on div at bounding box center [865, 443] width 24 height 20
click at [186, 440] on icon at bounding box center [189, 443] width 11 height 11
click at [862, 443] on icon at bounding box center [864, 443] width 11 height 11
click at [815, 515] on div "Move to section" at bounding box center [834, 518] width 73 height 13
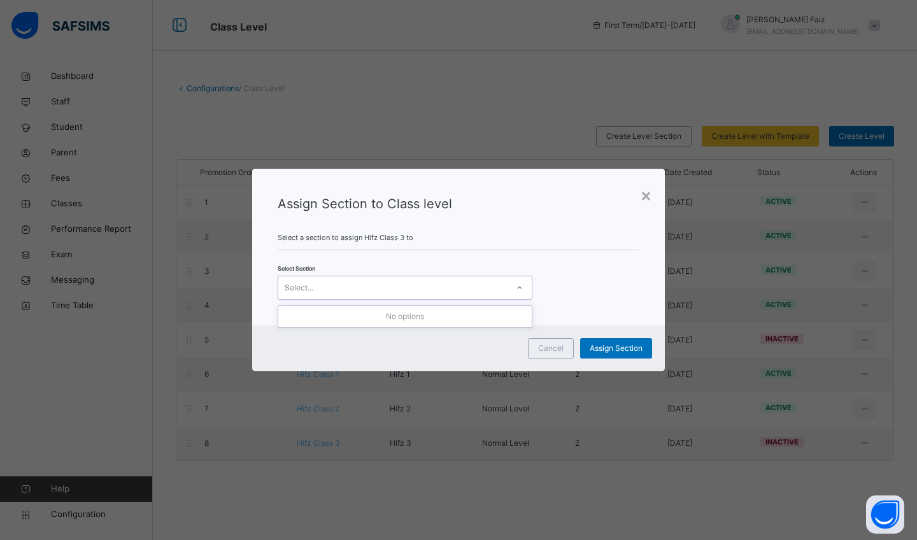
click at [524, 284] on div at bounding box center [520, 288] width 22 height 20
click at [624, 232] on div "Assign Section to Class level" at bounding box center [459, 213] width 362 height 38
click at [647, 193] on div "×" at bounding box center [646, 195] width 12 height 27
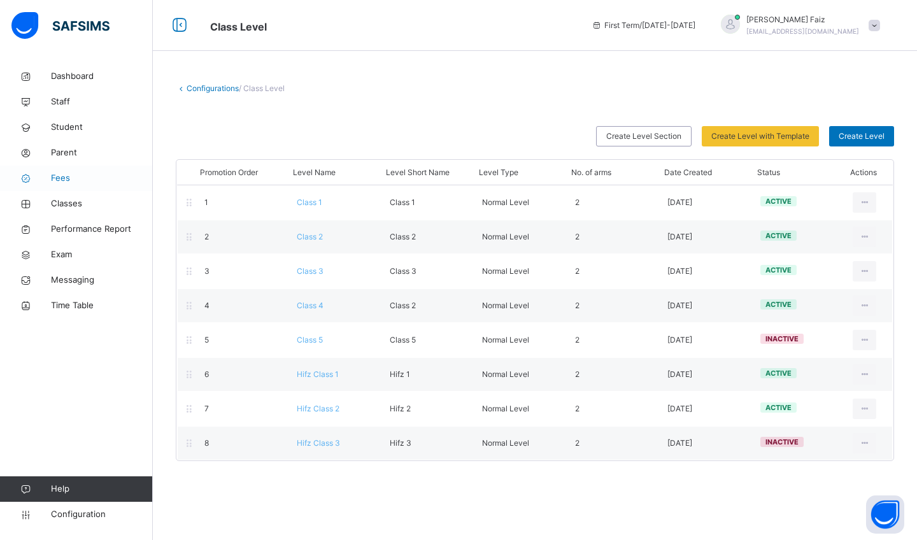
click at [99, 177] on span "Fees" at bounding box center [102, 178] width 102 height 13
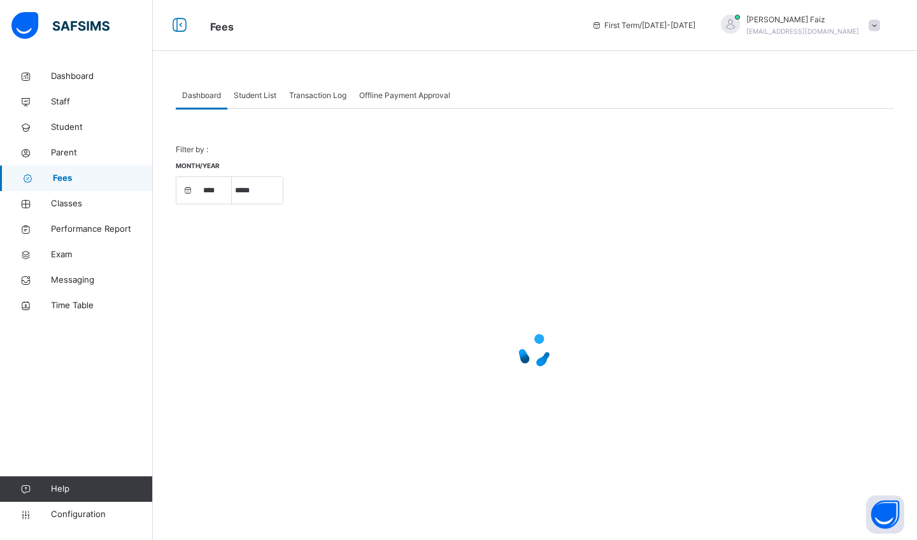
select select "****"
select select "*"
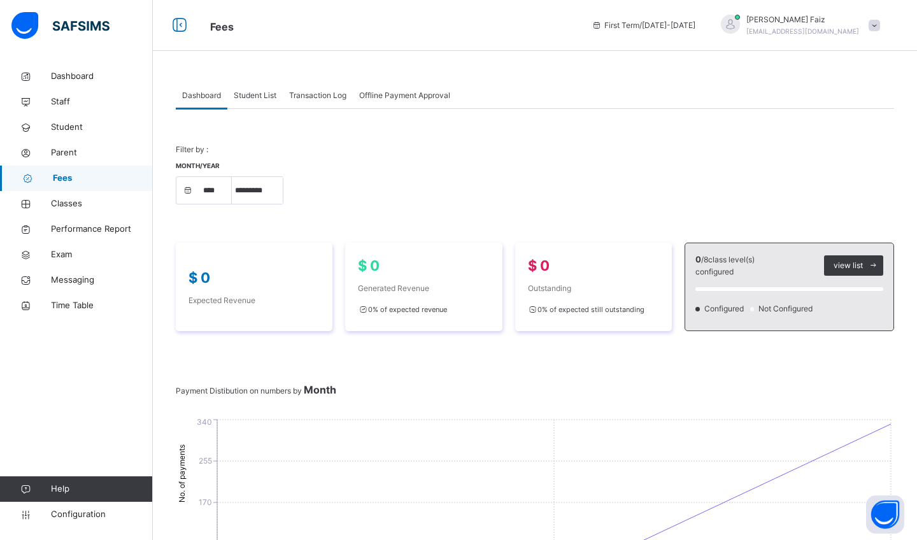
click at [422, 95] on span "Offline Payment Approval" at bounding box center [404, 95] width 91 height 11
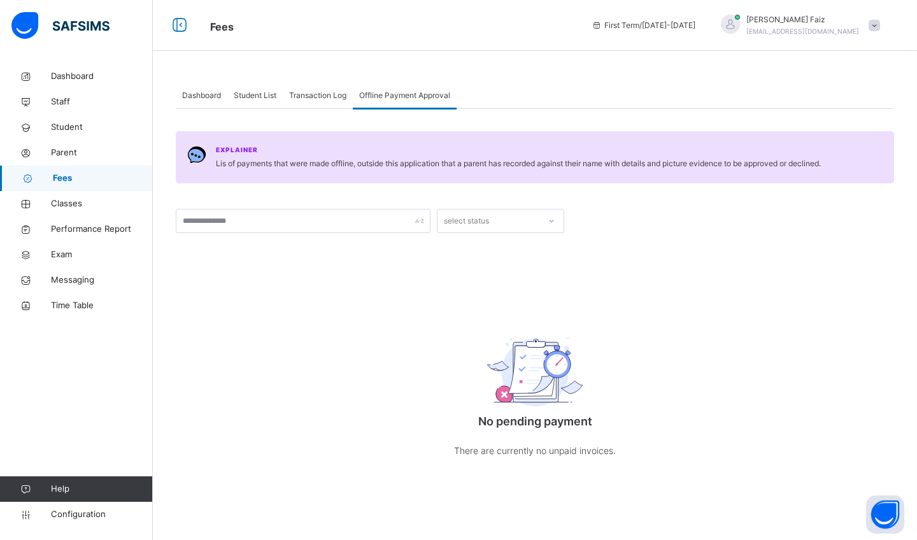
click at [193, 93] on span "Dashboard" at bounding box center [201, 95] width 39 height 11
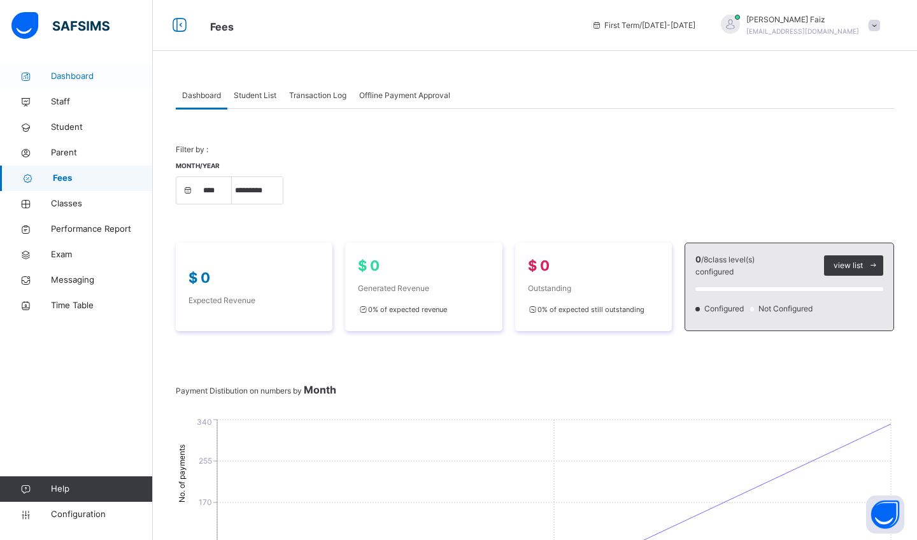
click at [80, 78] on span "Dashboard" at bounding box center [102, 76] width 102 height 13
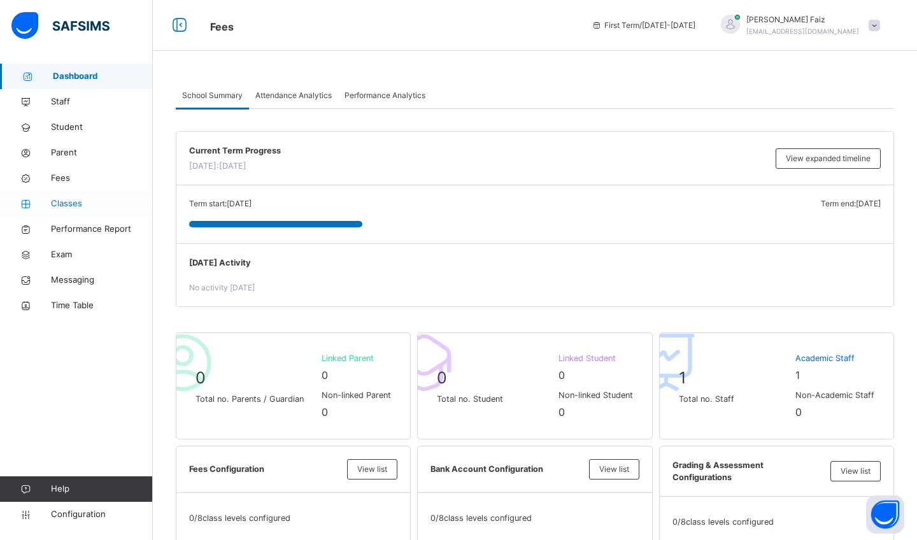
click at [87, 195] on link "Classes" at bounding box center [76, 203] width 153 height 25
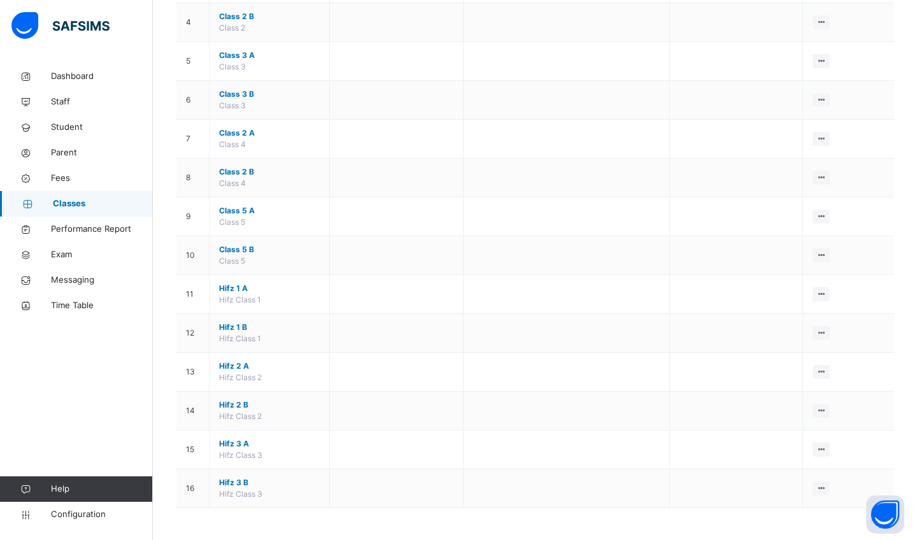
scroll to position [265, 0]
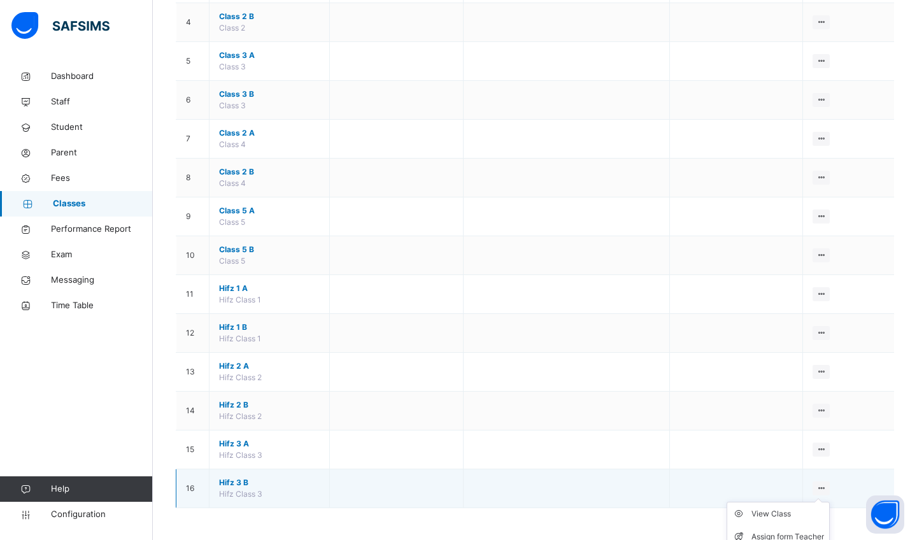
click at [821, 489] on icon at bounding box center [821, 489] width 11 height 10
click at [789, 519] on div "View Class" at bounding box center [788, 514] width 73 height 13
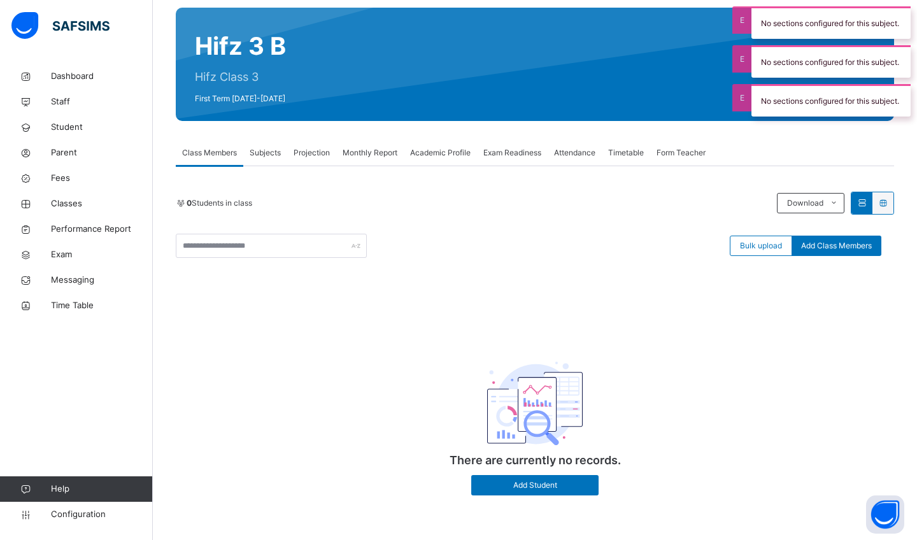
scroll to position [99, 0]
click at [347, 247] on input "text" at bounding box center [271, 246] width 191 height 24
click at [435, 210] on div "0 Students in class Download Pdf Report Excel Report" at bounding box center [535, 203] width 719 height 23
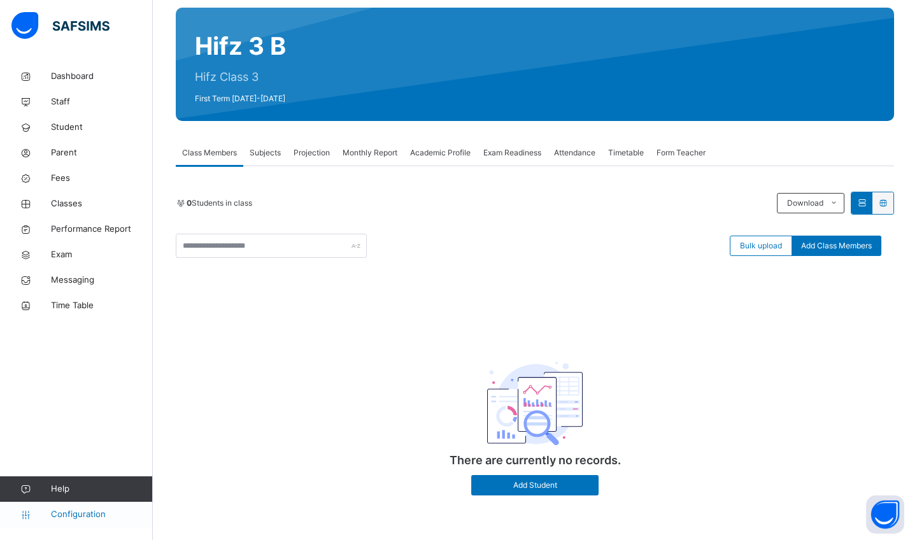
click at [74, 521] on link "Configuration" at bounding box center [76, 514] width 152 height 25
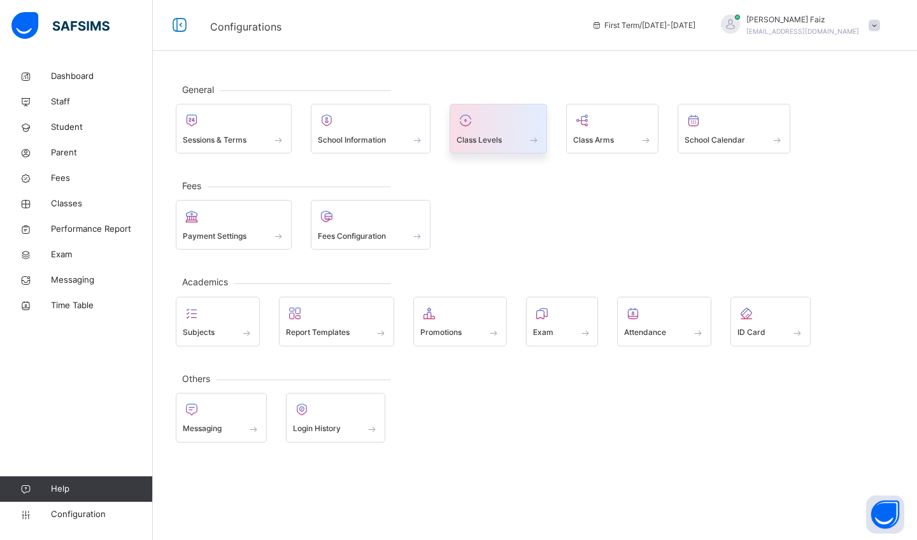
click at [511, 141] on div "Class Levels" at bounding box center [498, 139] width 83 height 13
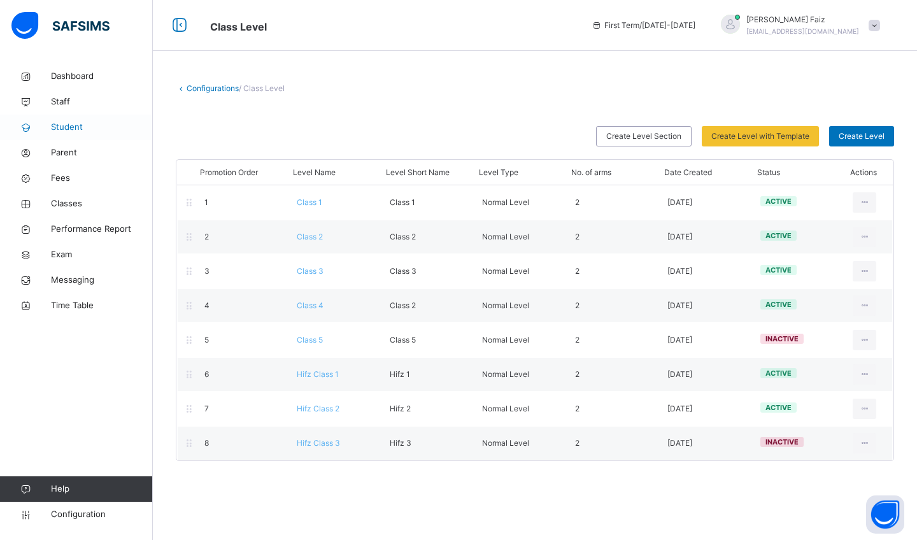
click at [73, 134] on link "Student" at bounding box center [76, 127] width 153 height 25
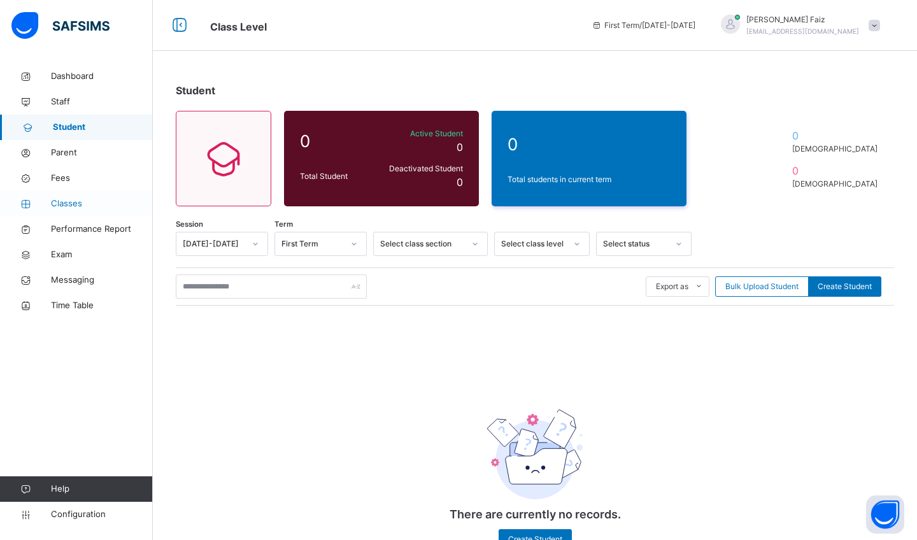
click at [100, 203] on span "Classes" at bounding box center [102, 204] width 102 height 13
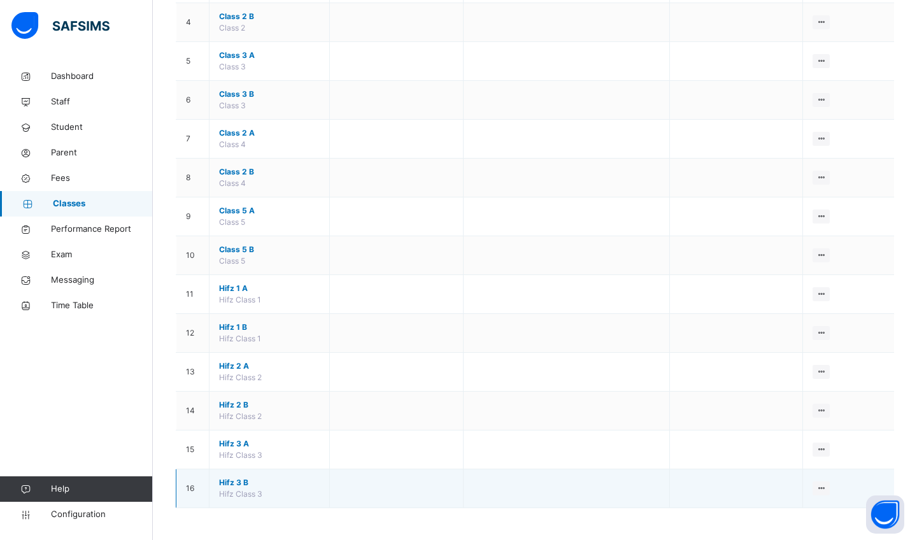
scroll to position [265, 0]
click at [821, 502] on ul "View Class Assign form Teacher" at bounding box center [778, 525] width 103 height 47
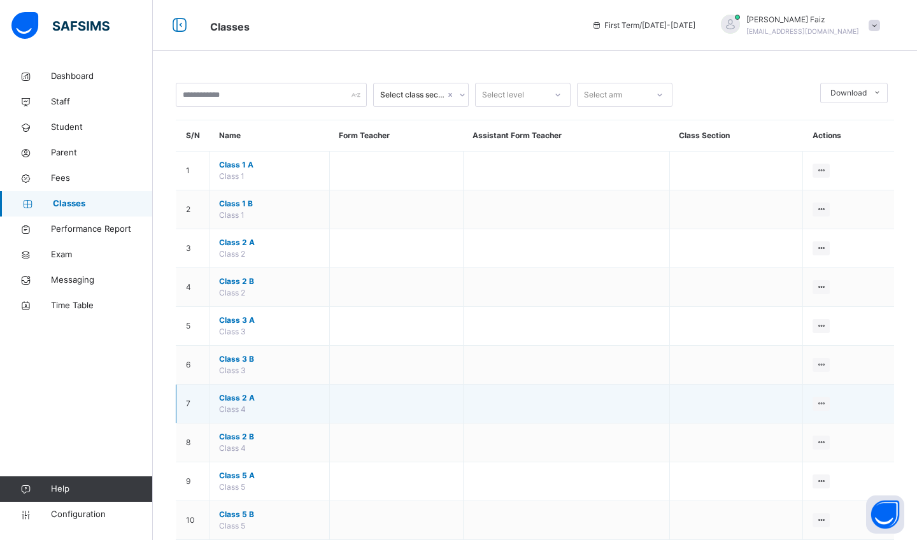
scroll to position [0, 0]
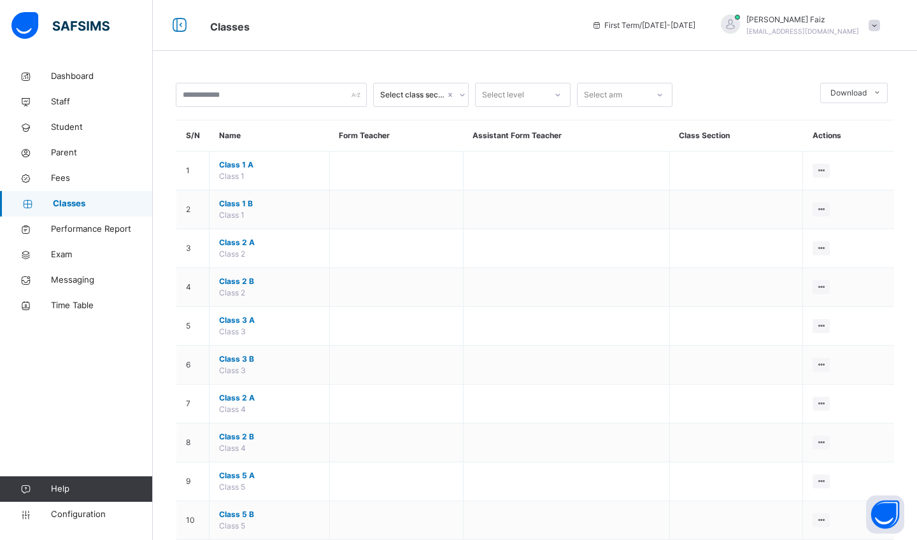
click at [877, 25] on span at bounding box center [874, 25] width 11 height 11
click at [108, 512] on span "Configuration" at bounding box center [101, 514] width 101 height 13
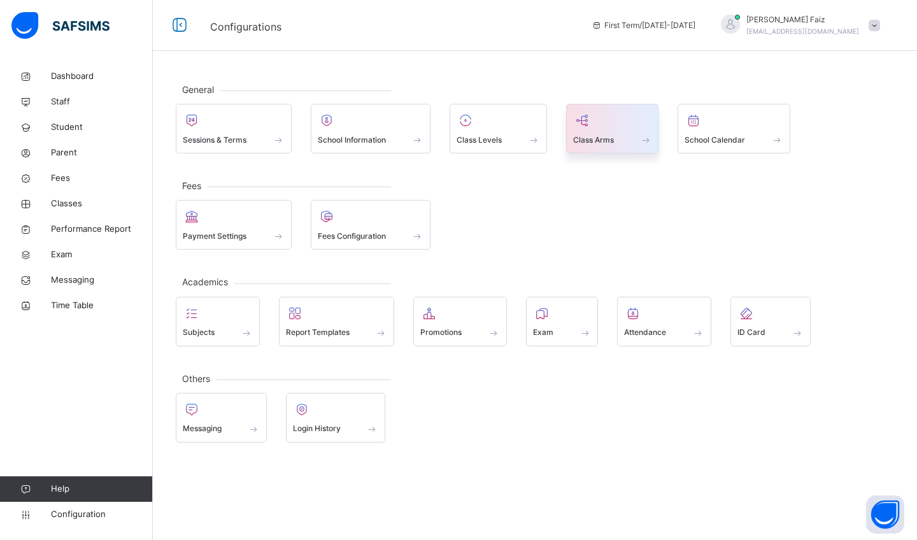
click at [629, 139] on div "Class Arms" at bounding box center [612, 139] width 79 height 13
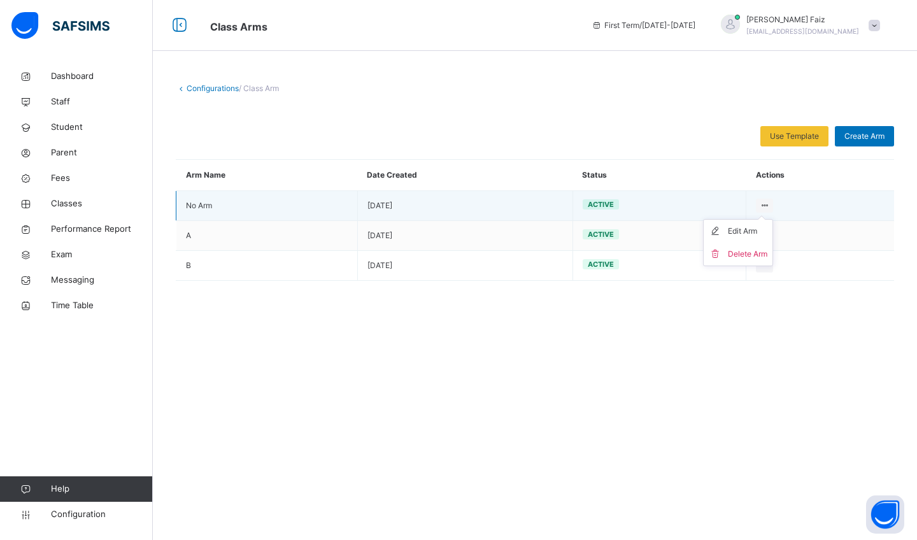
click at [759, 201] on icon at bounding box center [764, 206] width 11 height 10
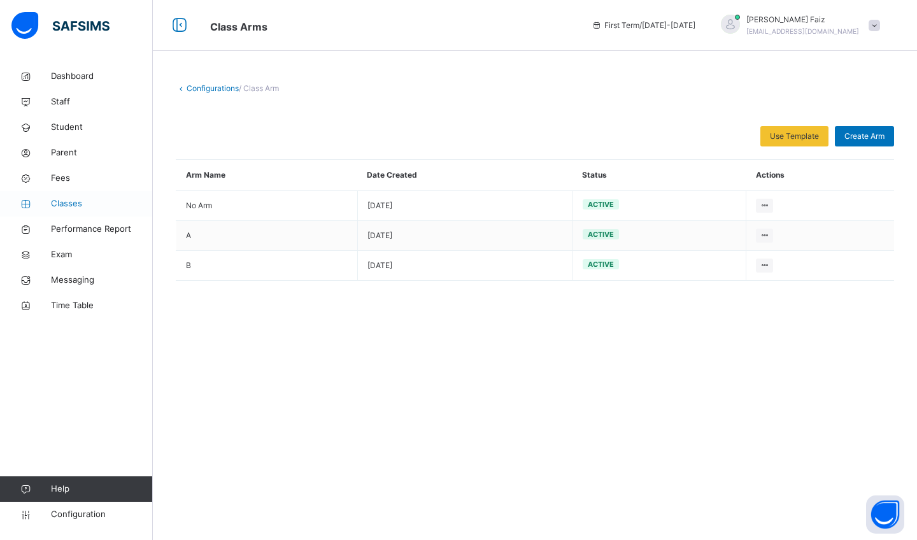
click at [79, 207] on span "Classes" at bounding box center [102, 204] width 102 height 13
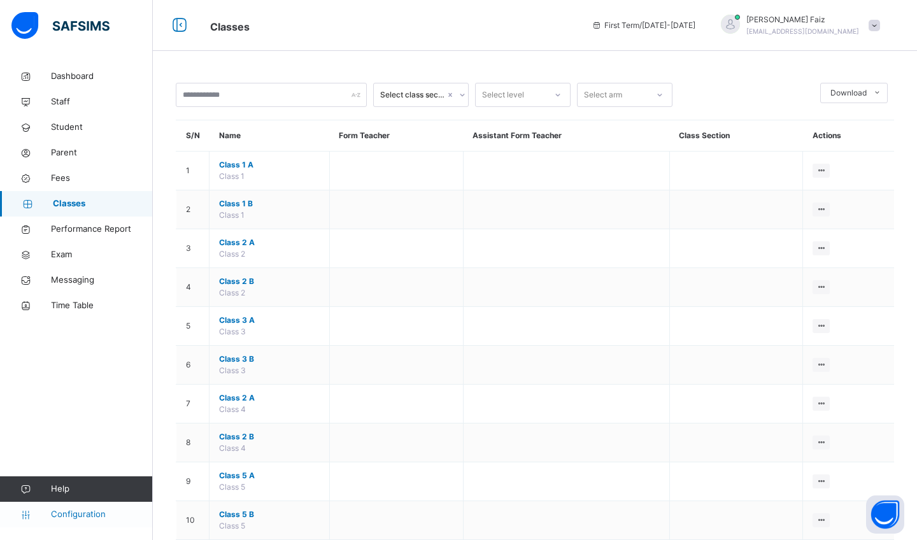
click at [94, 517] on span "Configuration" at bounding box center [101, 514] width 101 height 13
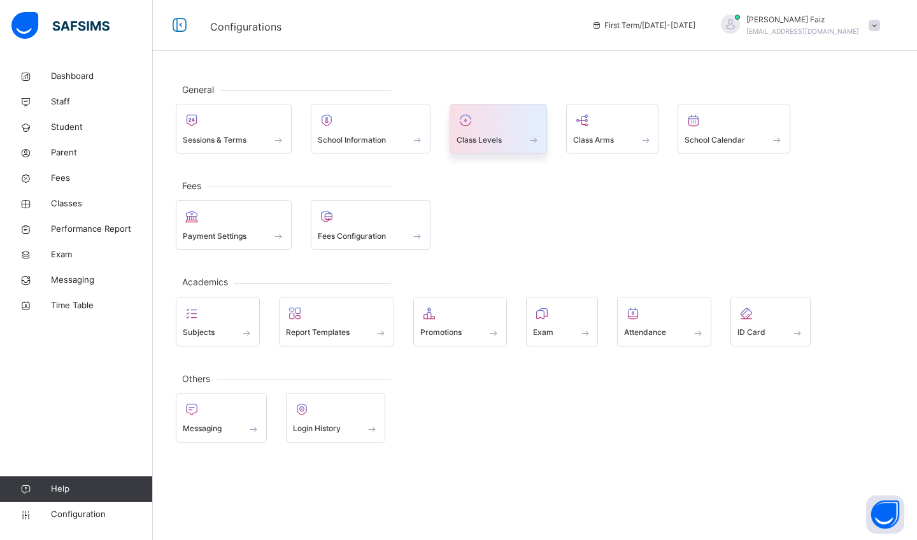
click at [507, 129] on div at bounding box center [498, 120] width 83 height 19
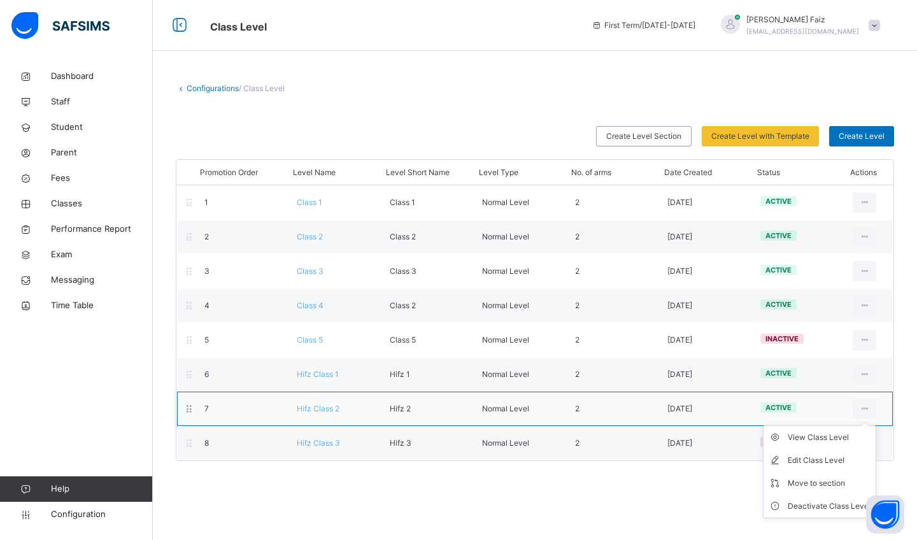
click at [866, 426] on ul "View Class Level Edit Class Level Move to section Deactivate Class Level" at bounding box center [819, 472] width 113 height 93
click at [818, 510] on div "Deactivate Class Level" at bounding box center [829, 506] width 83 height 13
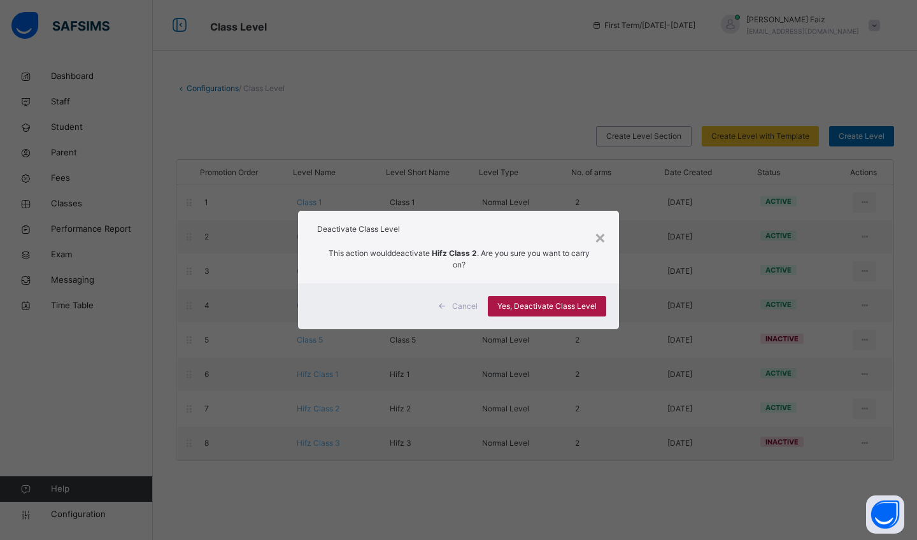
click at [550, 305] on span "Yes, Deactivate Class Level" at bounding box center [547, 306] width 99 height 11
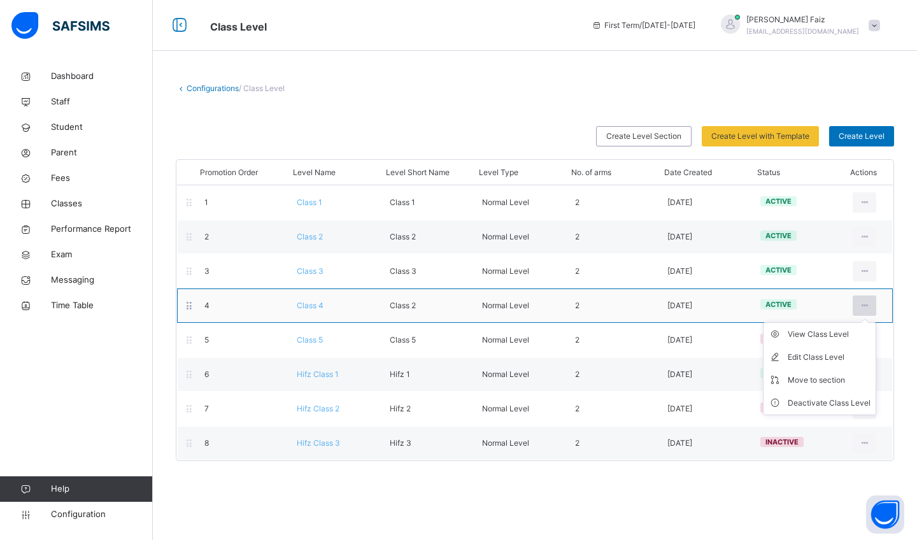
click at [867, 306] on icon at bounding box center [864, 305] width 11 height 11
click at [834, 405] on div "Deactivate Class Level" at bounding box center [829, 403] width 83 height 13
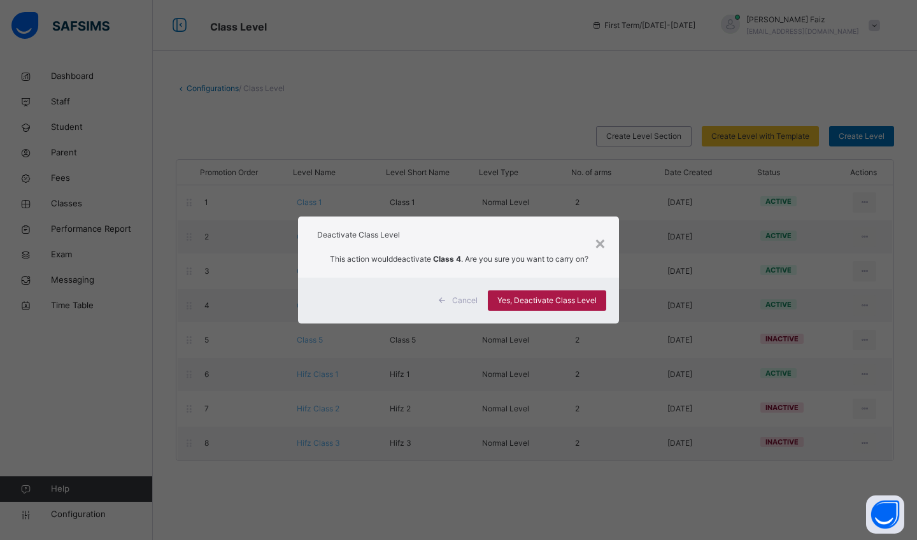
click at [577, 303] on span "Yes, Deactivate Class Level" at bounding box center [547, 300] width 99 height 11
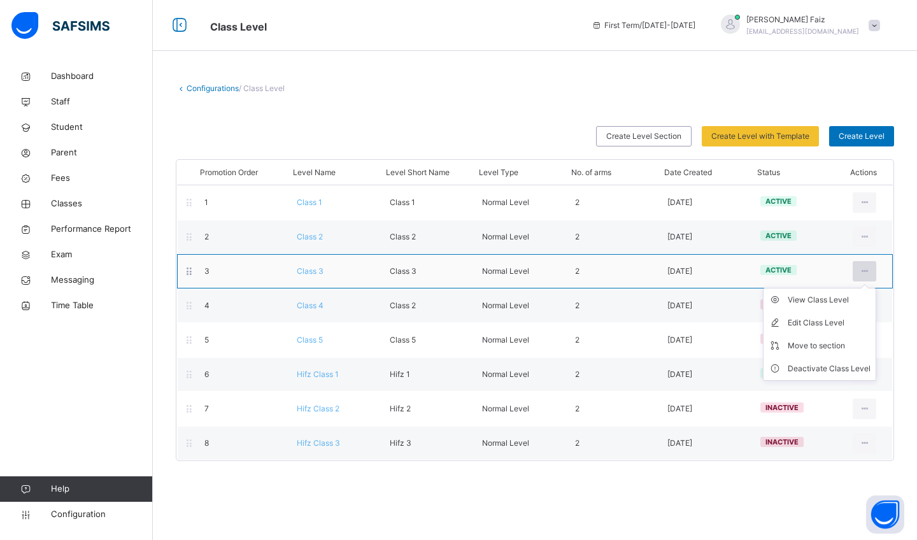
click at [866, 275] on icon at bounding box center [864, 271] width 11 height 11
click at [830, 368] on div "Deactivate Class Level" at bounding box center [829, 369] width 83 height 13
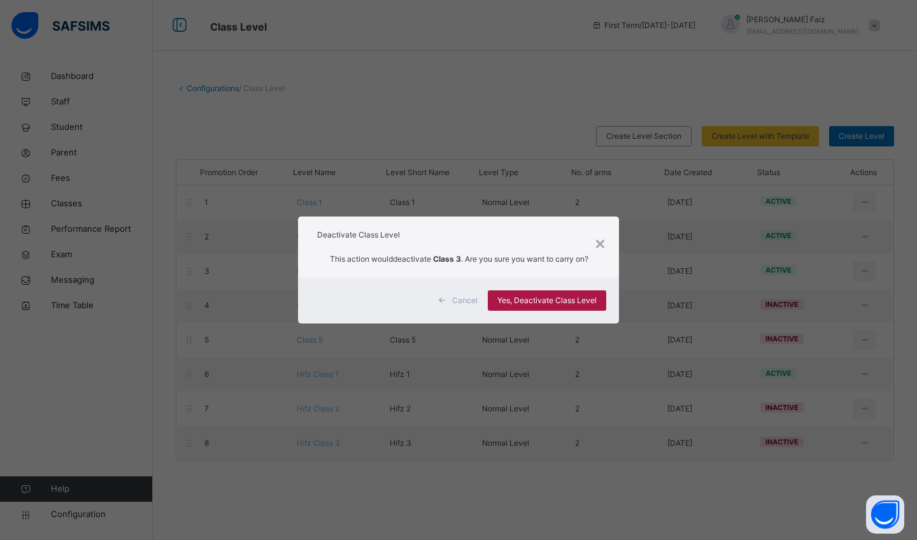
click at [543, 301] on span "Yes, Deactivate Class Level" at bounding box center [547, 300] width 99 height 11
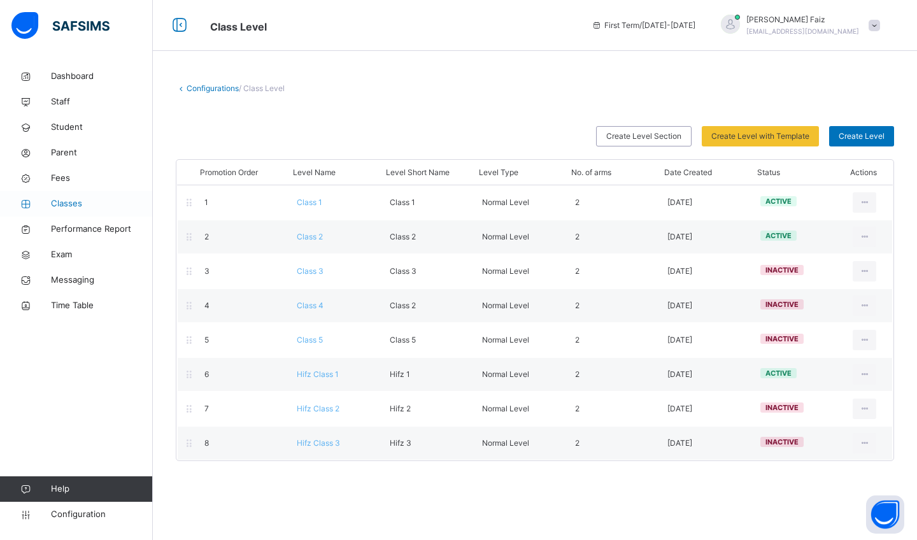
click at [82, 212] on link "Classes" at bounding box center [76, 203] width 153 height 25
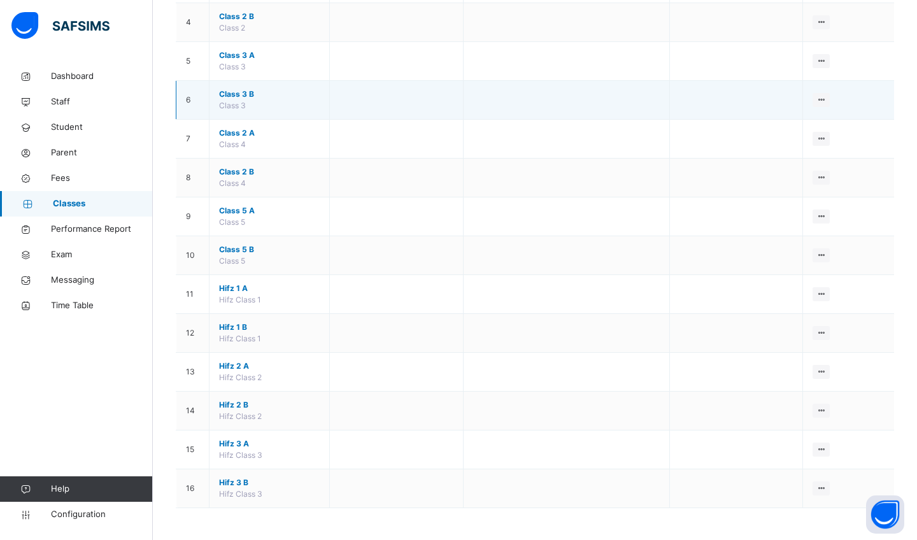
scroll to position [265, 0]
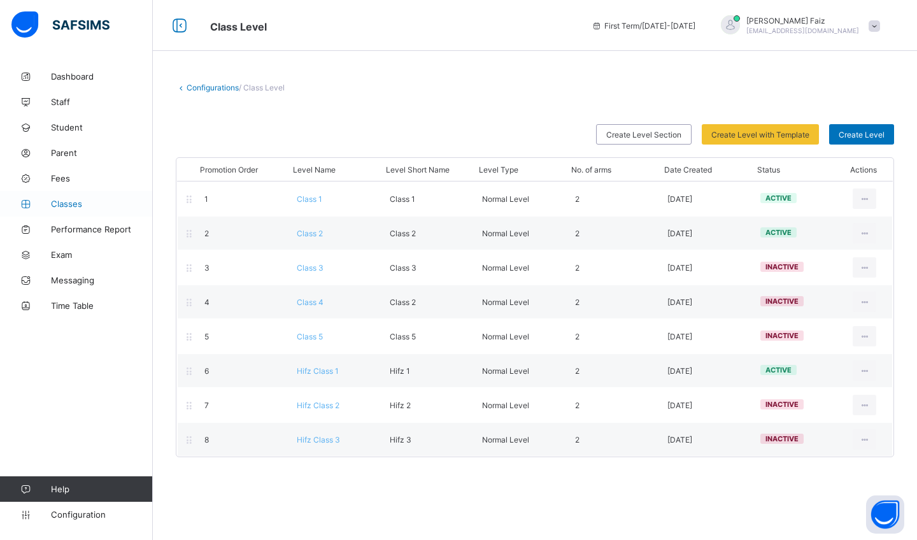
click at [68, 208] on span "Classes" at bounding box center [102, 204] width 102 height 10
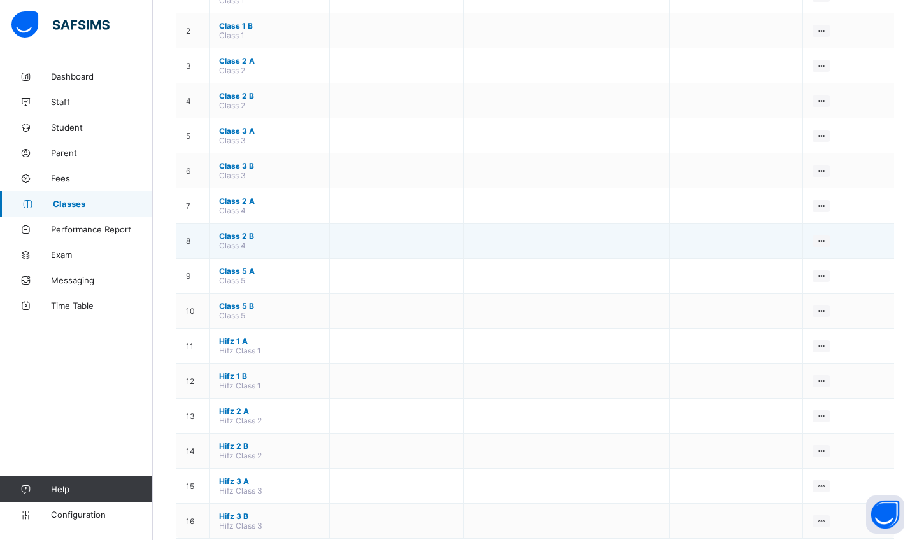
scroll to position [175, 0]
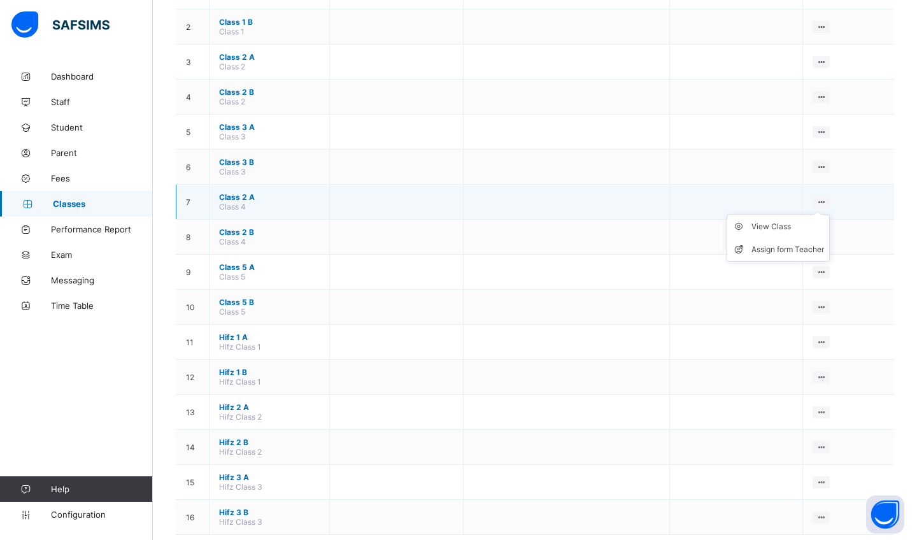
click at [824, 215] on ul "View Class Assign form Teacher" at bounding box center [778, 238] width 103 height 47
